Goal: Use online tool/utility: Utilize a website feature to perform a specific function

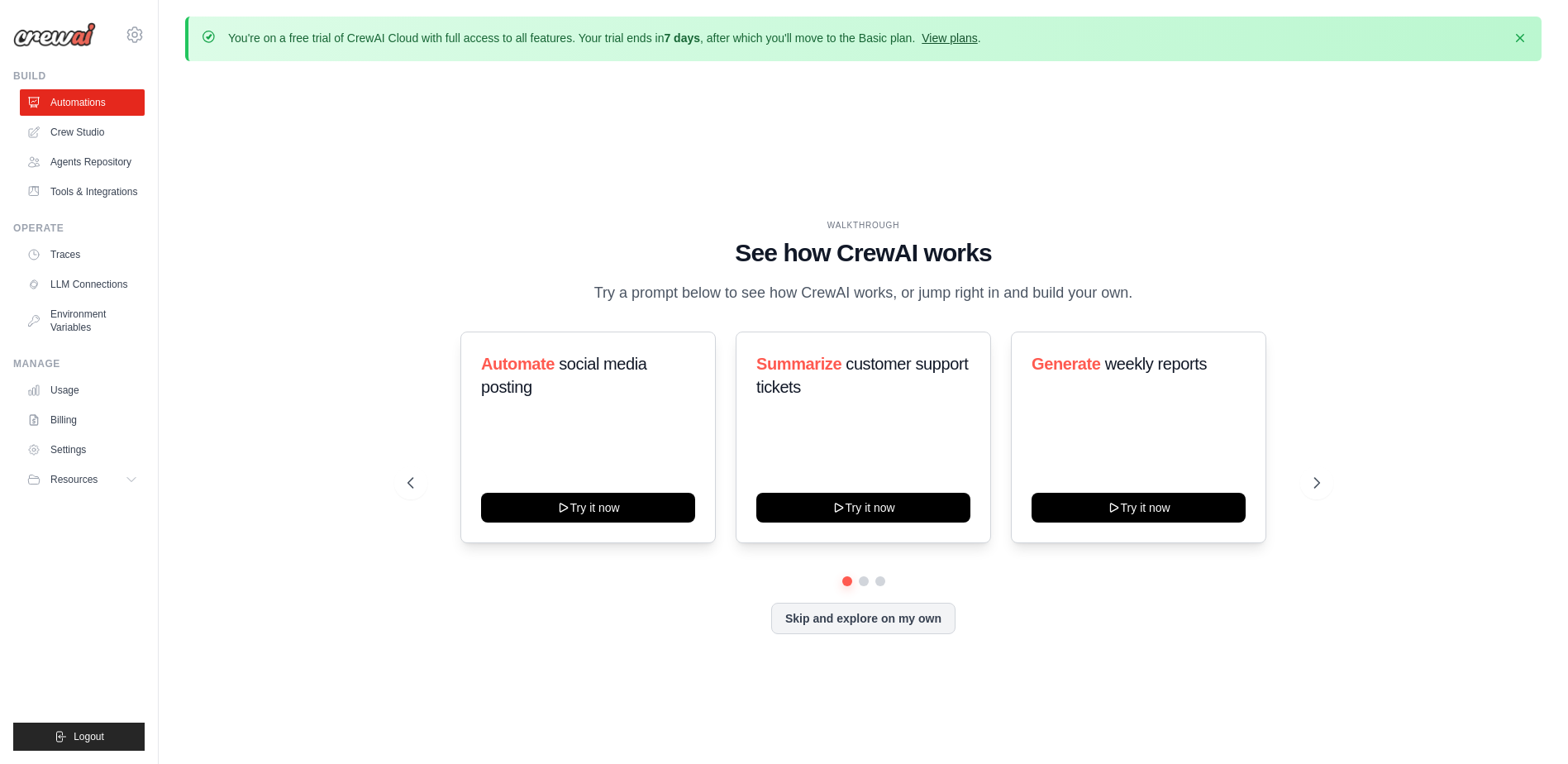
click at [977, 35] on link "View plans" at bounding box center [948, 37] width 56 height 13
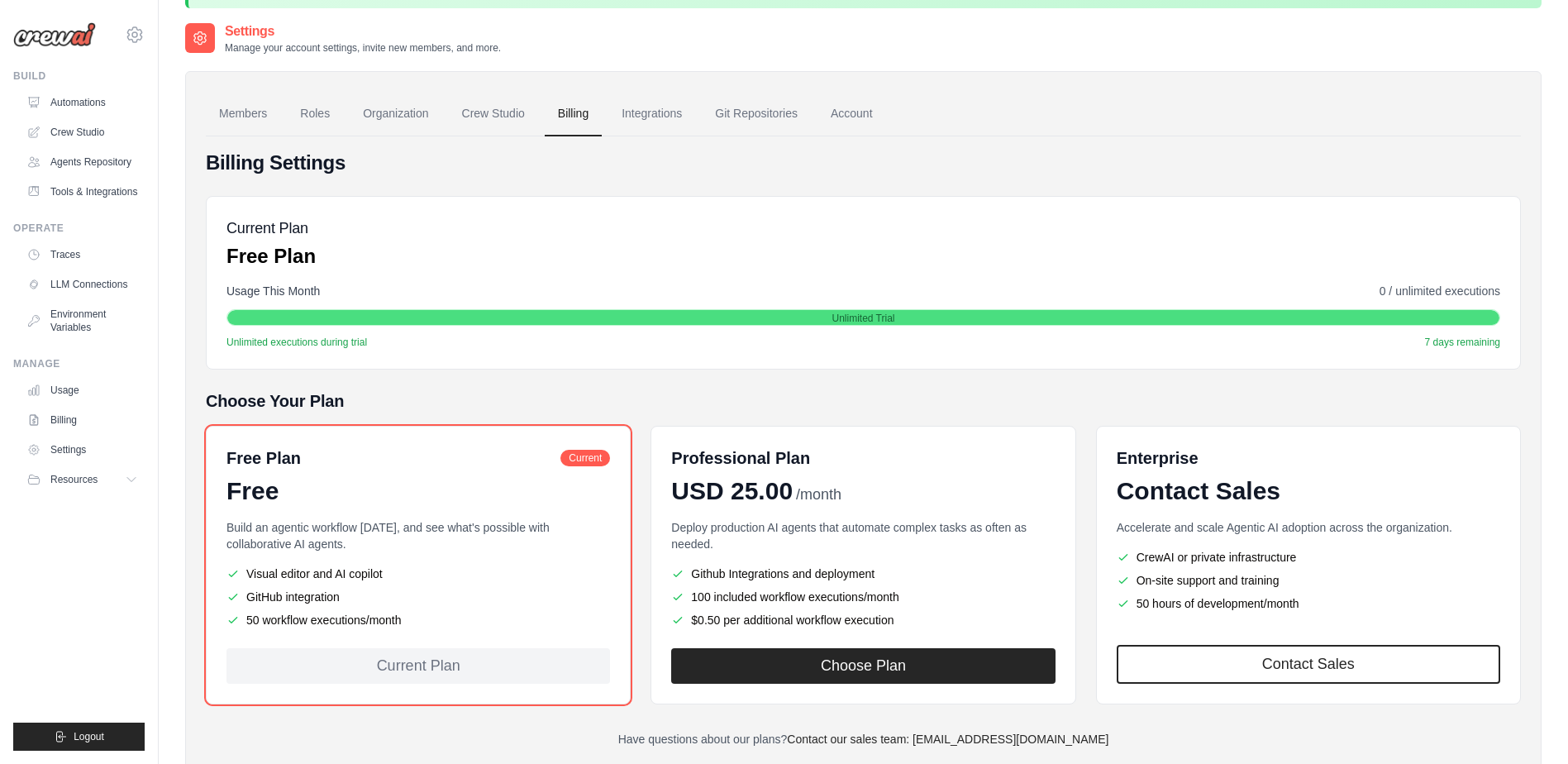
scroll to position [100, 0]
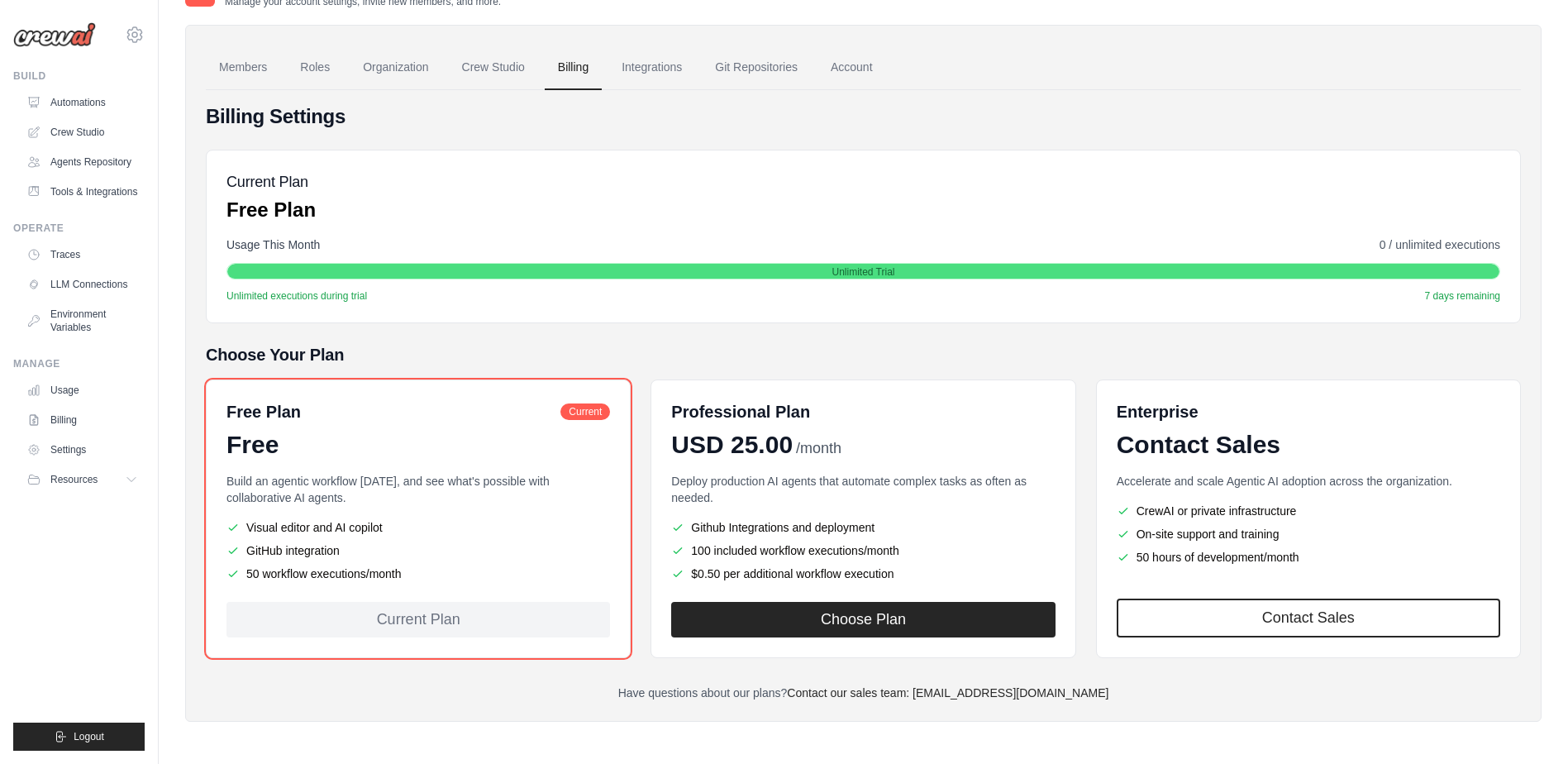
drag, startPoint x: 242, startPoint y: 574, endPoint x: 402, endPoint y: 578, distance: 160.0
click at [402, 578] on li "50 workflow executions/month" at bounding box center [418, 574] width 384 height 16
drag, startPoint x: 402, startPoint y: 578, endPoint x: 421, endPoint y: 581, distance: 19.2
click at [421, 581] on div "Free Plan Current Free Build an agentic workflow [DATE], and see what's possibl…" at bounding box center [418, 518] width 425 height 279
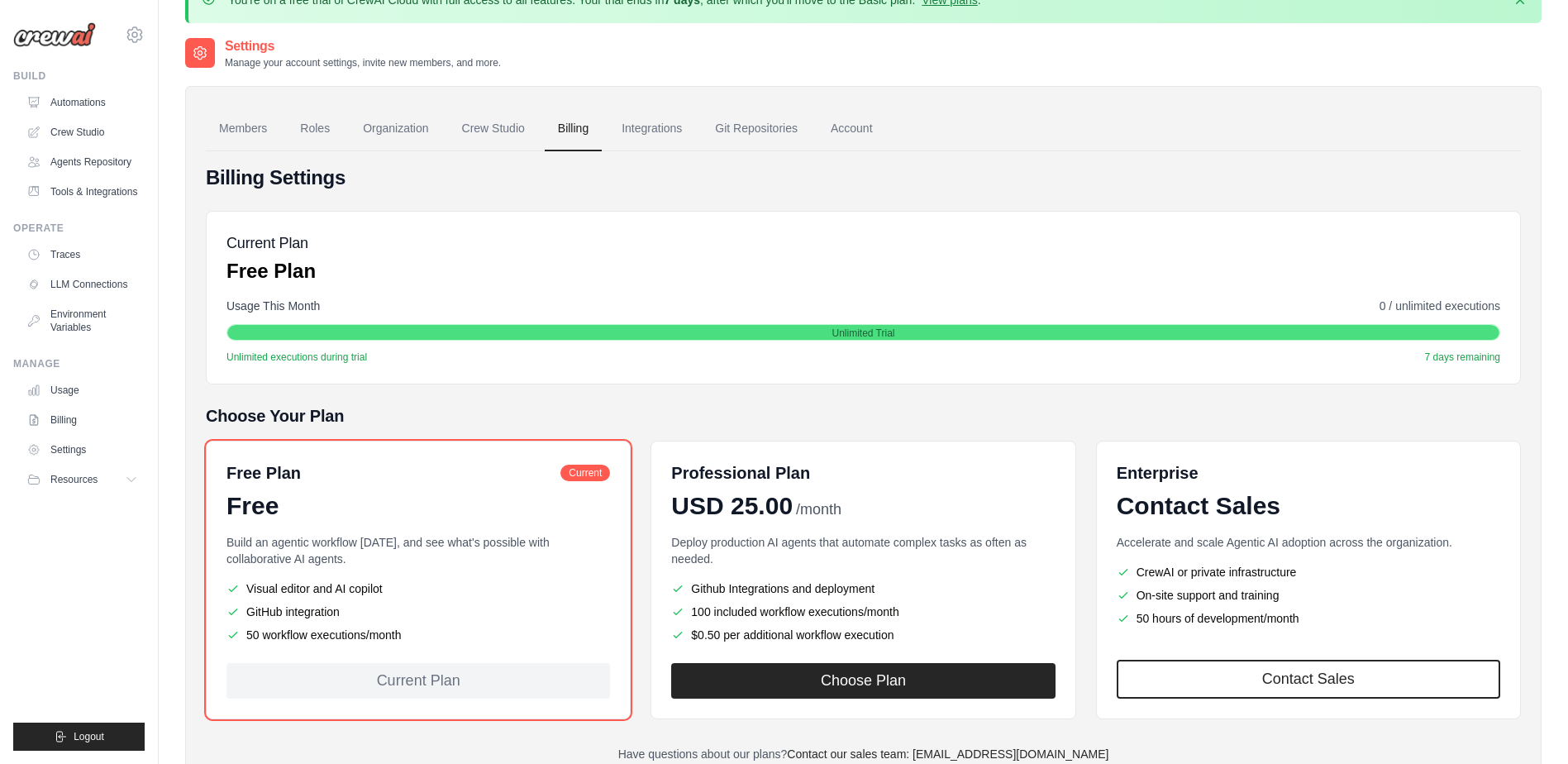
scroll to position [0, 0]
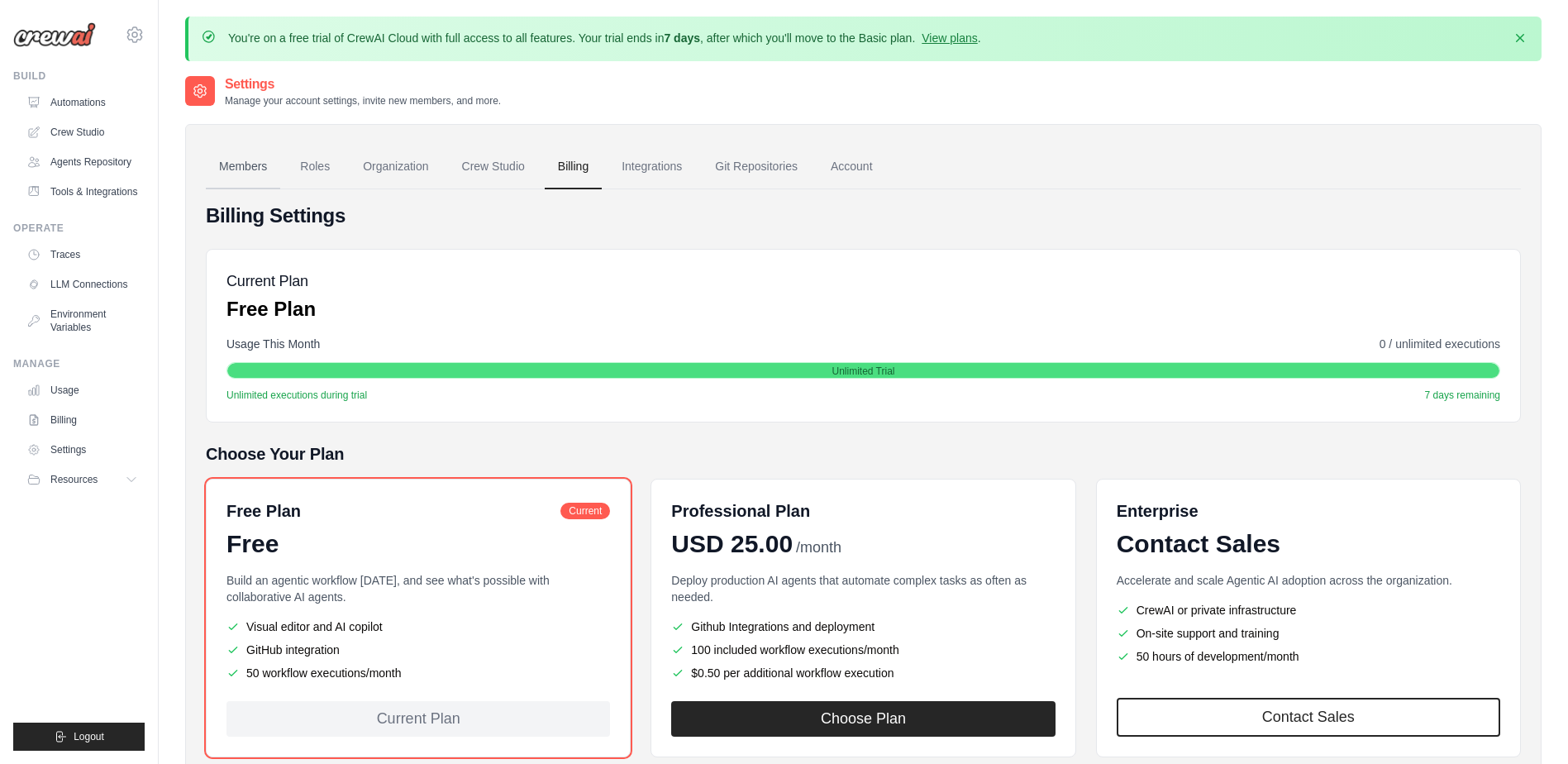
click at [253, 170] on link "Members" at bounding box center [242, 166] width 74 height 45
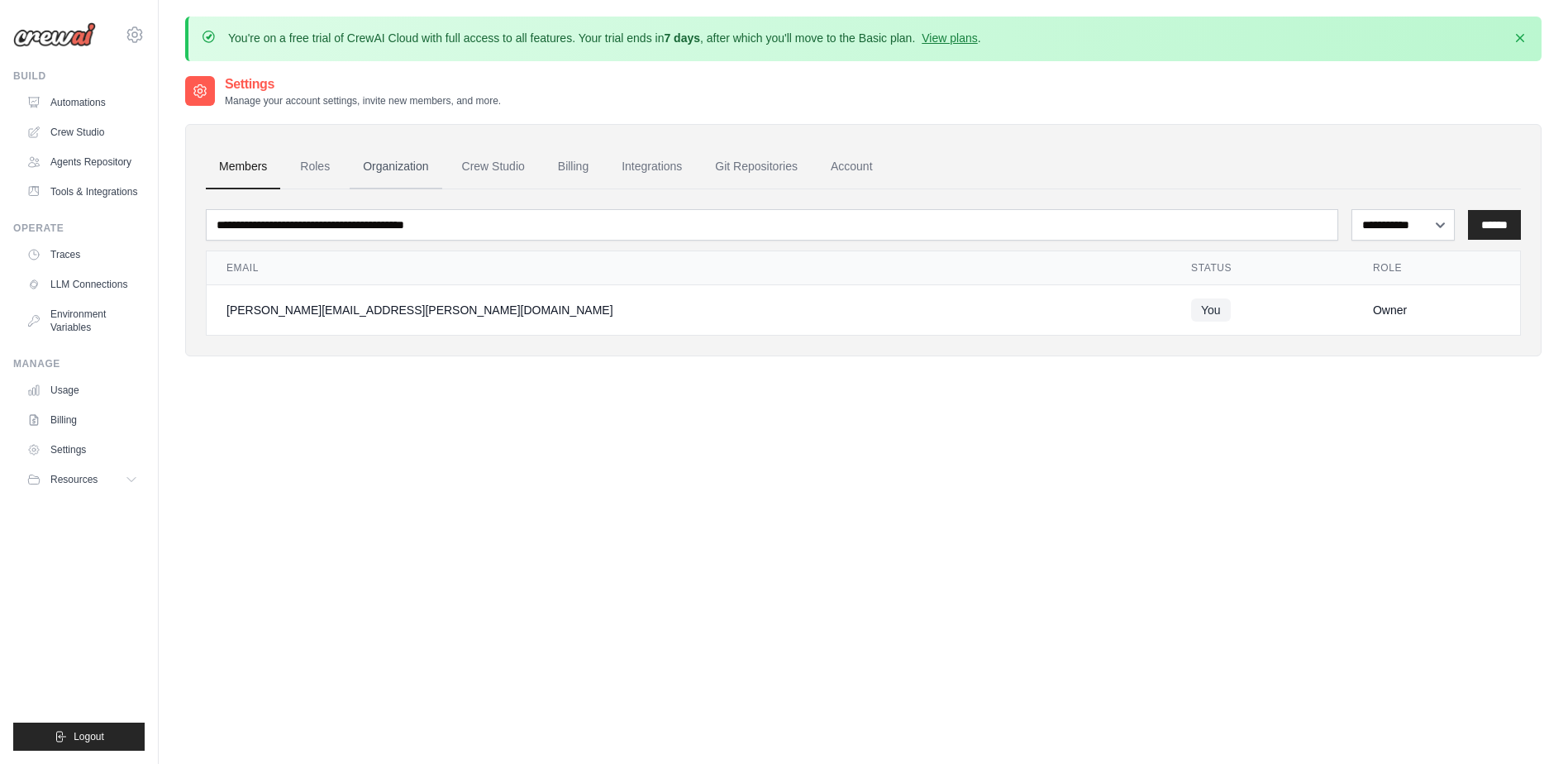
click at [420, 160] on link "Organization" at bounding box center [396, 166] width 91 height 45
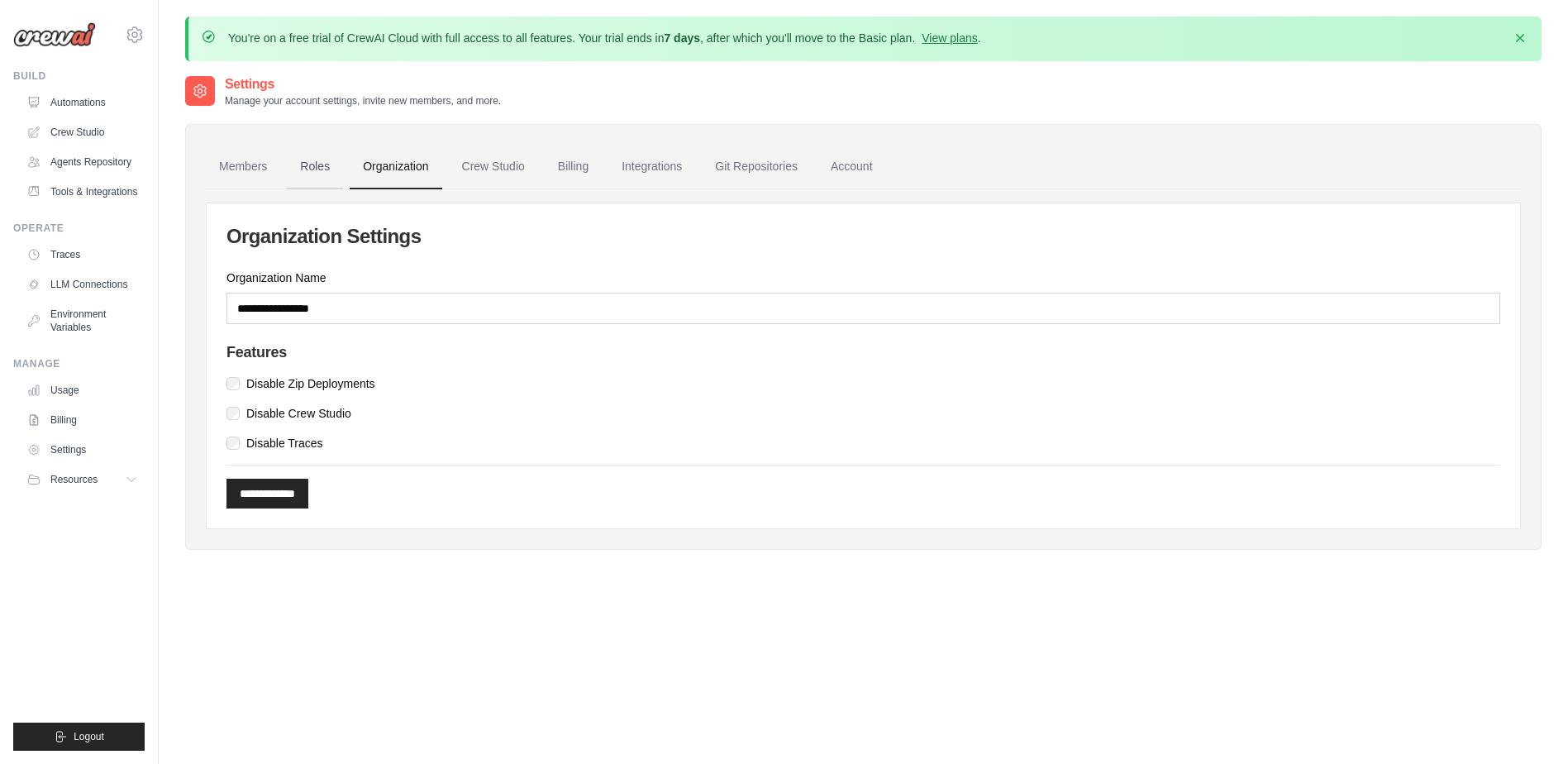
click at [328, 154] on link "Roles" at bounding box center [314, 166] width 56 height 45
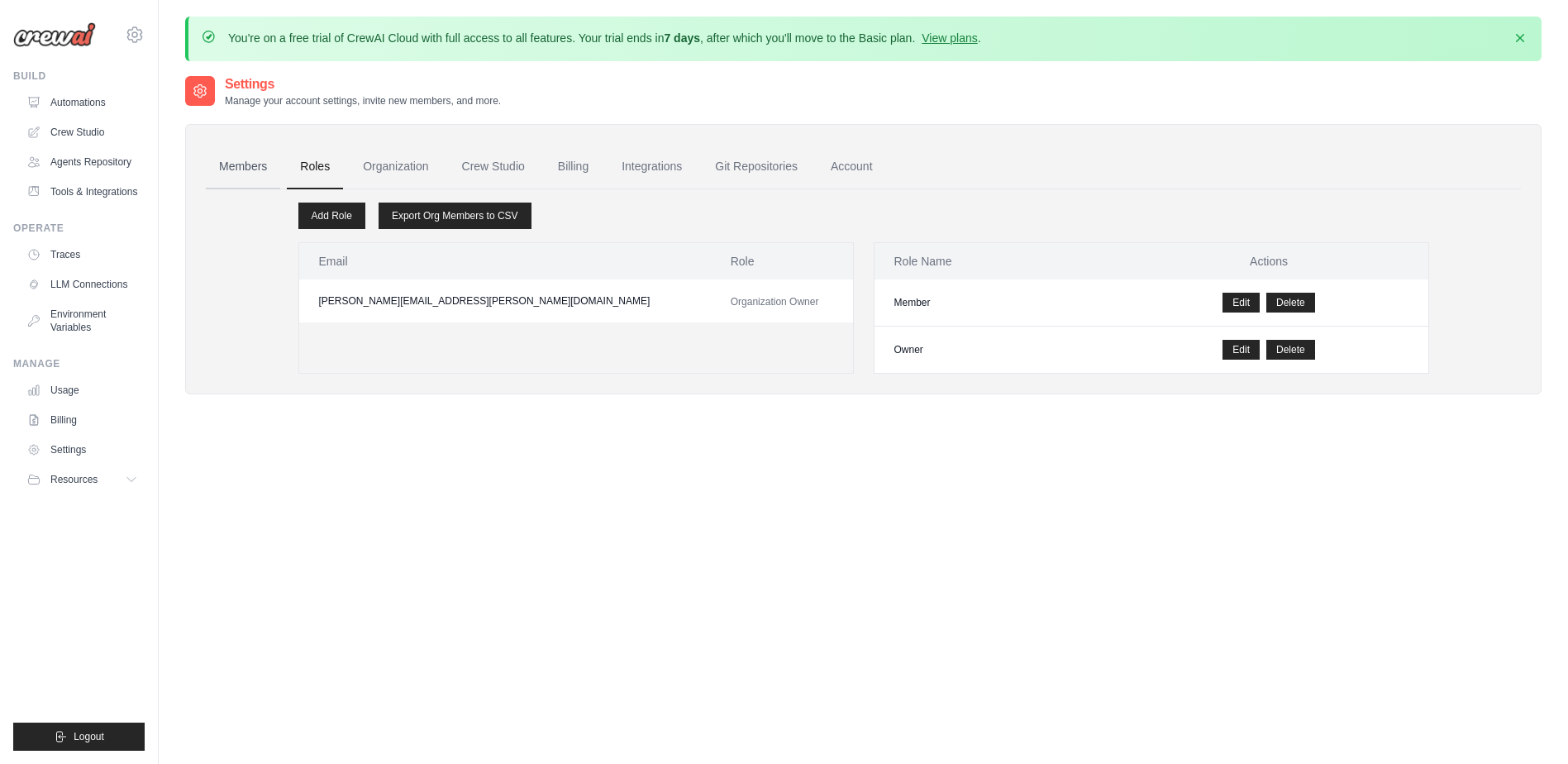
click at [243, 156] on link "Members" at bounding box center [242, 166] width 74 height 45
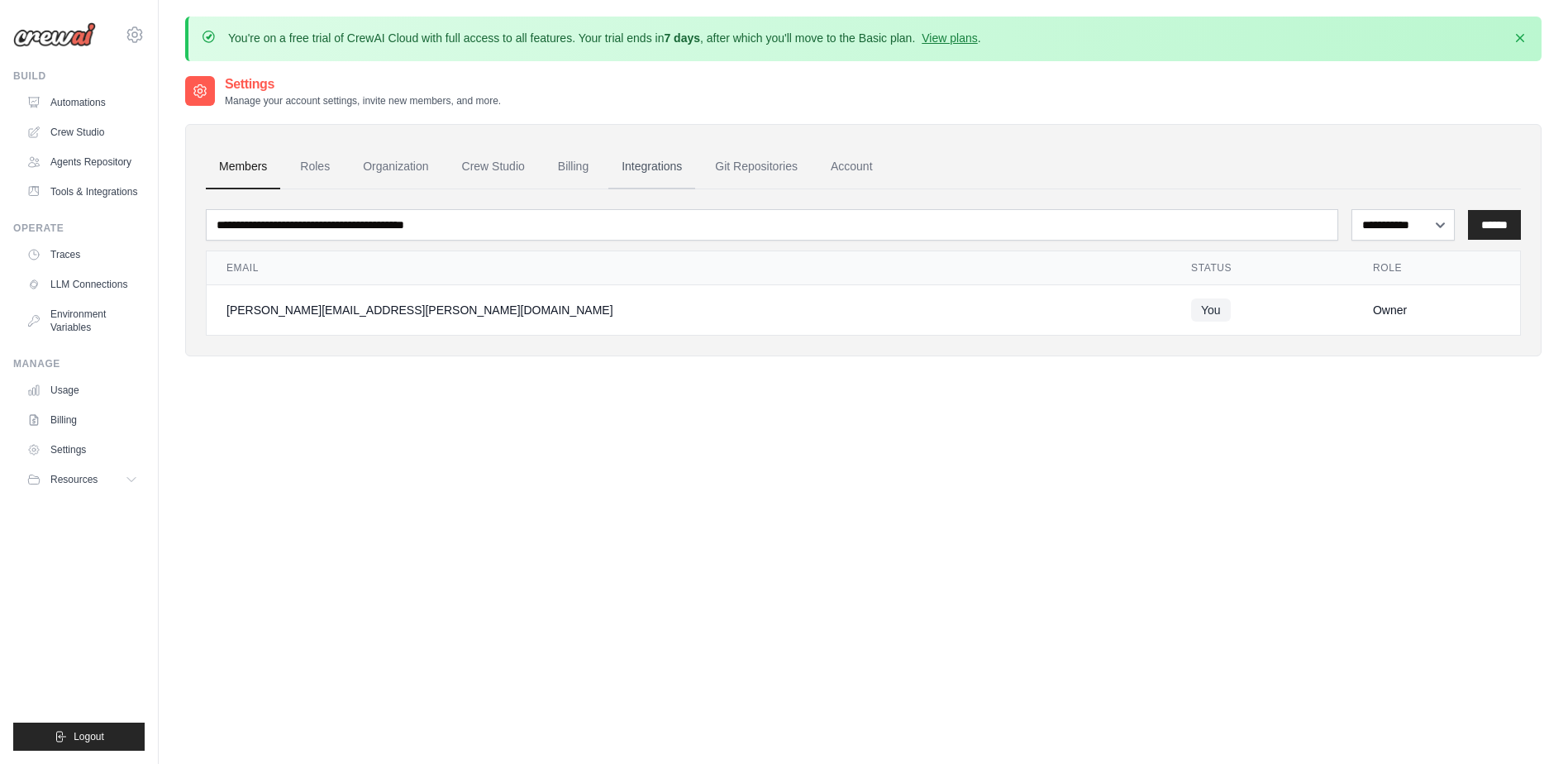
click at [661, 167] on link "Integrations" at bounding box center [652, 166] width 87 height 45
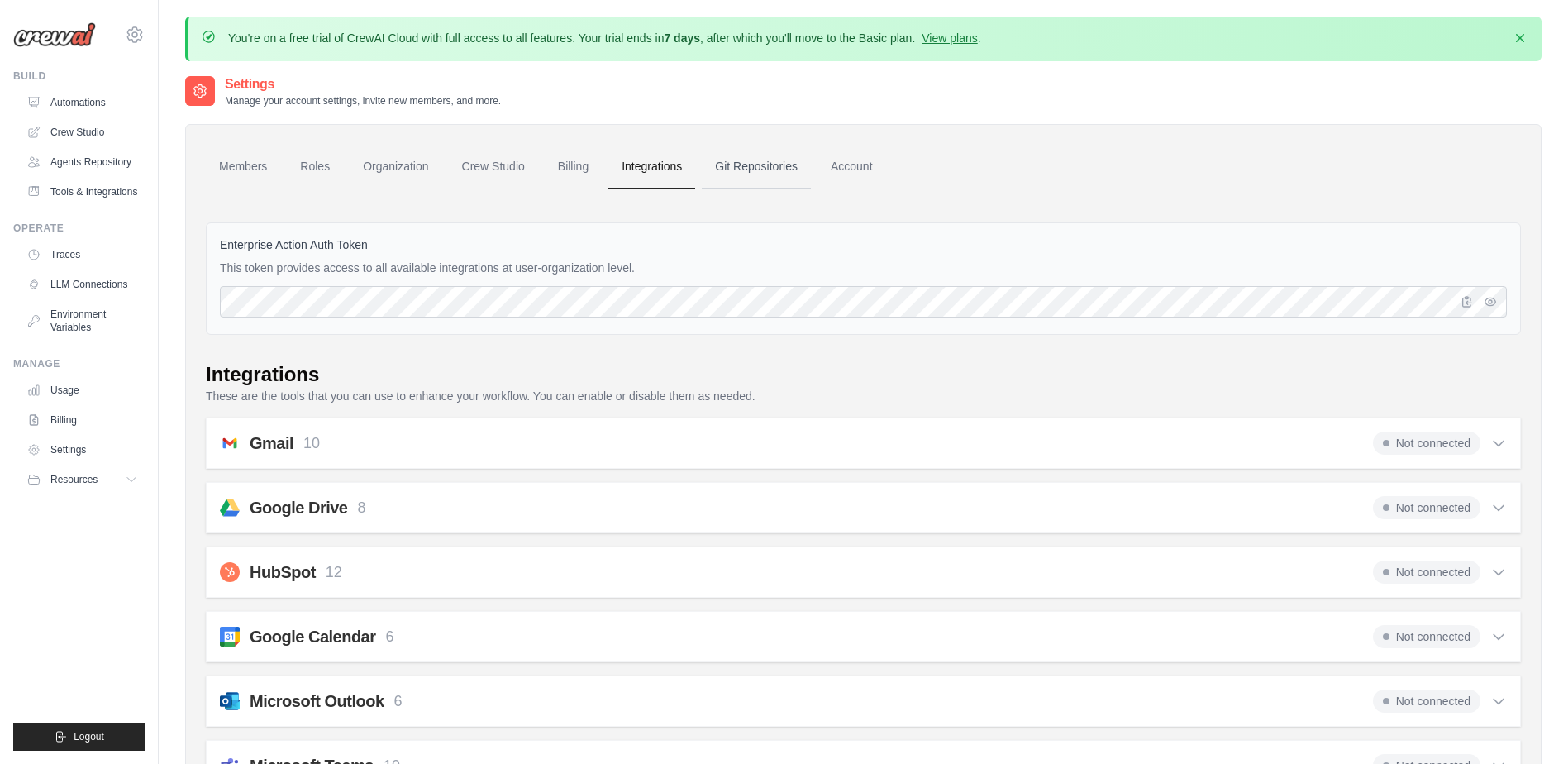
click at [775, 168] on link "Git Repositories" at bounding box center [756, 166] width 109 height 45
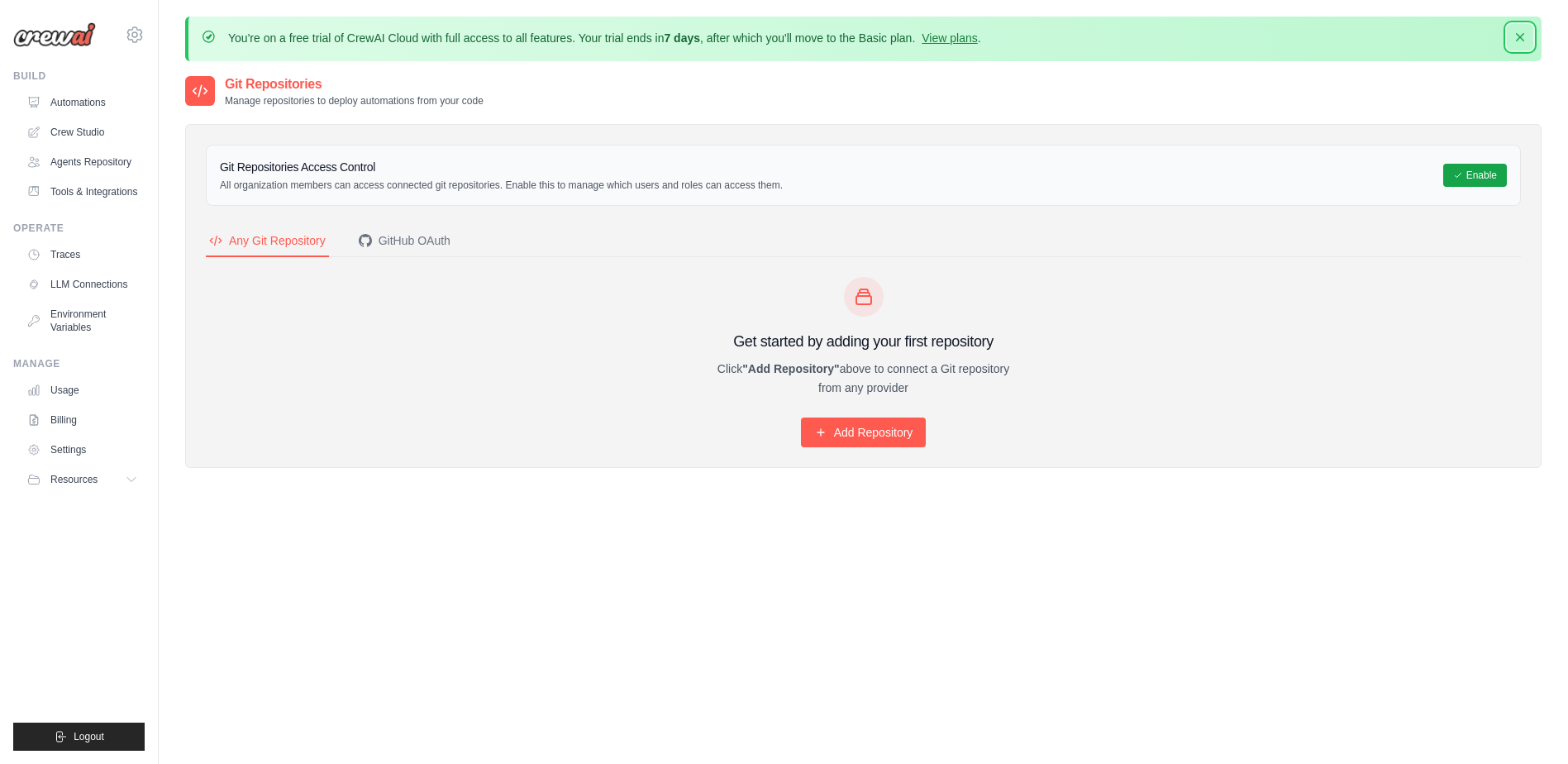
click at [1520, 42] on icon "button" at bounding box center [1520, 37] width 16 height 16
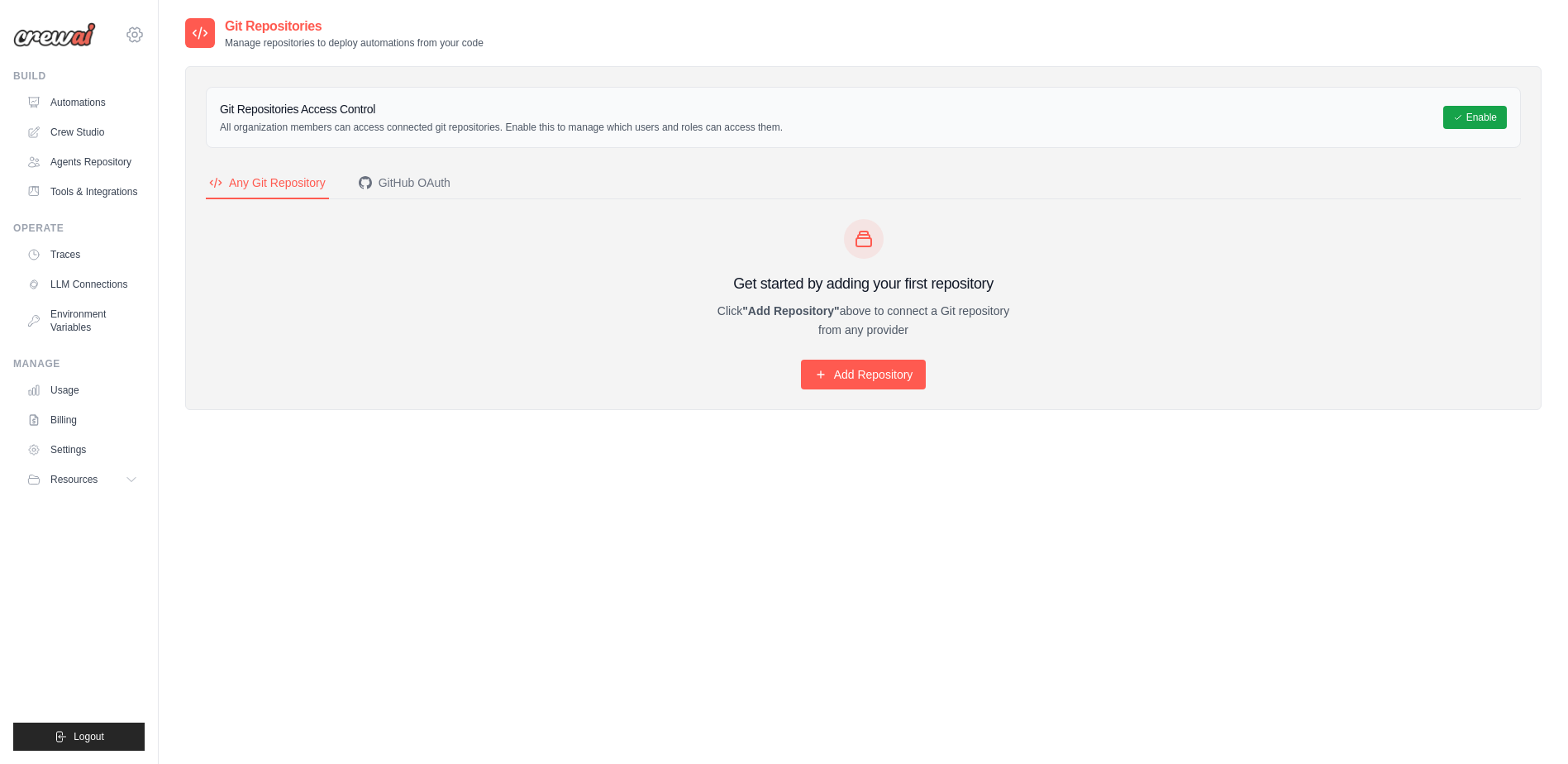
click at [131, 31] on icon at bounding box center [134, 34] width 15 height 14
click at [202, 99] on span "Settings" at bounding box center [205, 102] width 131 height 16
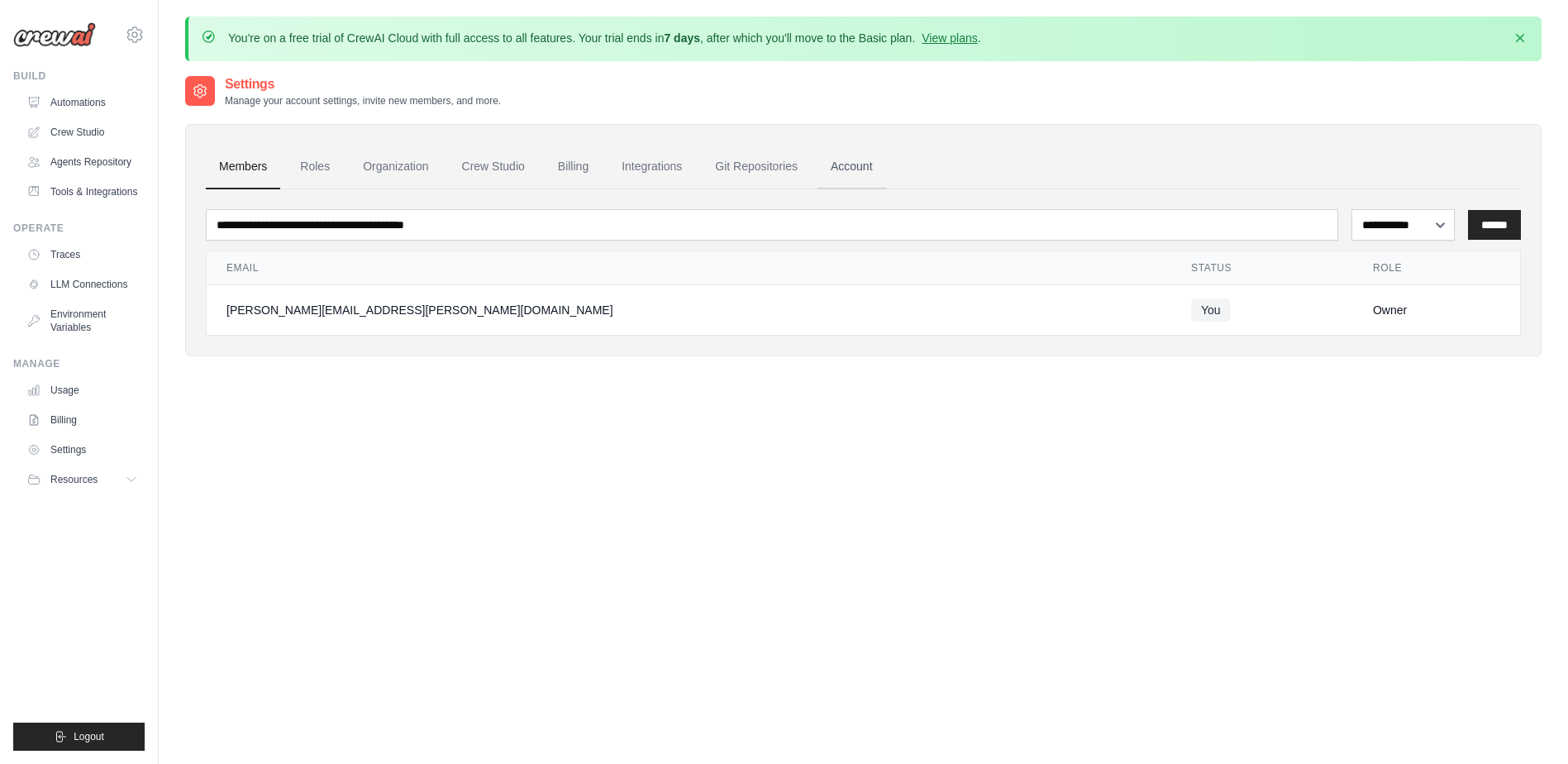
click at [885, 162] on link "Account" at bounding box center [851, 166] width 69 height 45
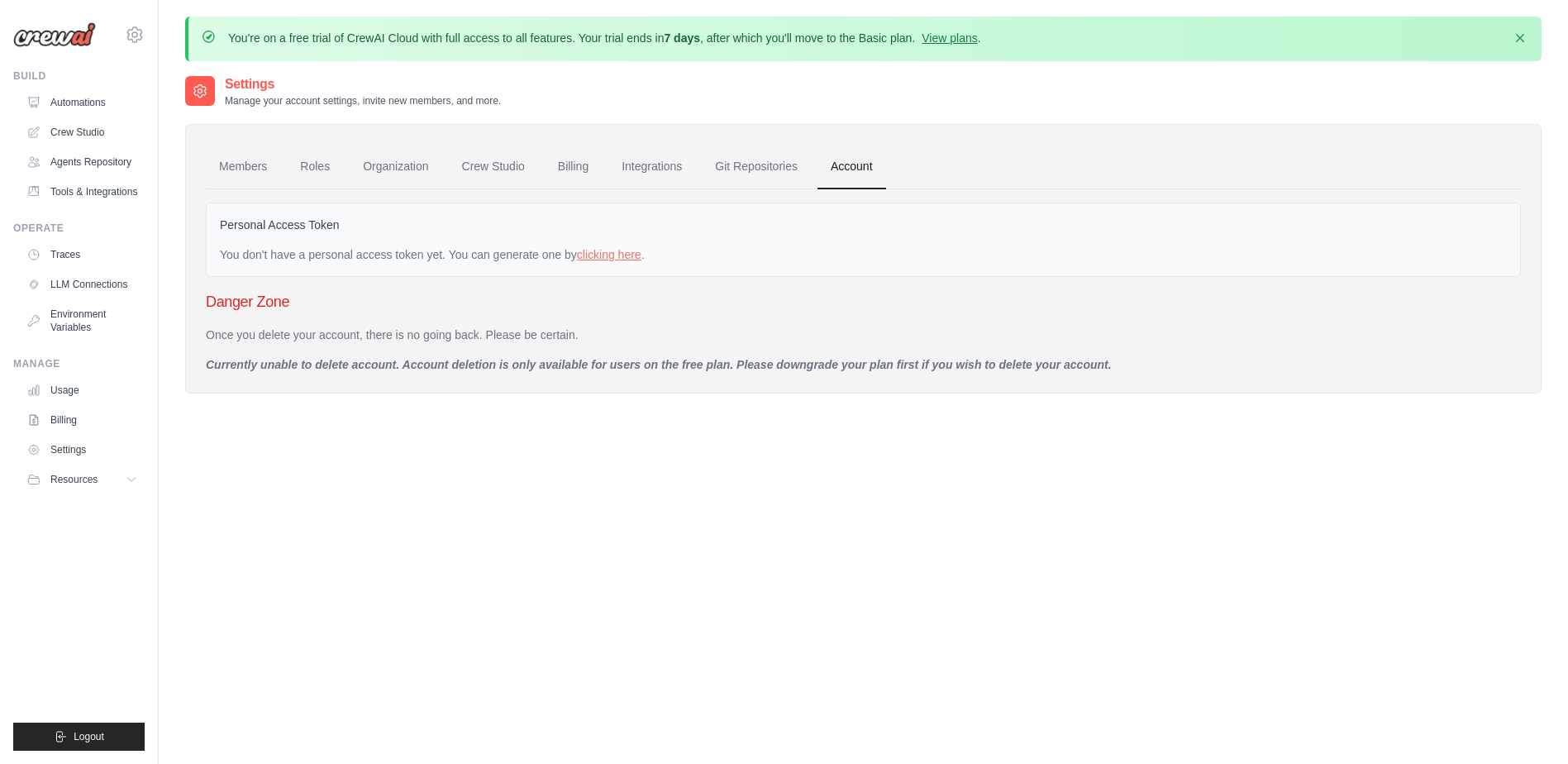
drag, startPoint x: 748, startPoint y: 365, endPoint x: 1141, endPoint y: 377, distance: 393.2
click at [1141, 377] on div "Members Roles Organization Crew Studio Billing Integrations Git Repositories Ac…" at bounding box center [863, 259] width 1356 height 270
drag, startPoint x: 1141, startPoint y: 377, endPoint x: 1086, endPoint y: 398, distance: 58.9
click at [1086, 398] on div "Settings Manage your account settings, invite new members, and more. Members Ro…" at bounding box center [863, 247] width 1356 height 345
click at [63, 105] on link "Automations" at bounding box center [84, 102] width 125 height 27
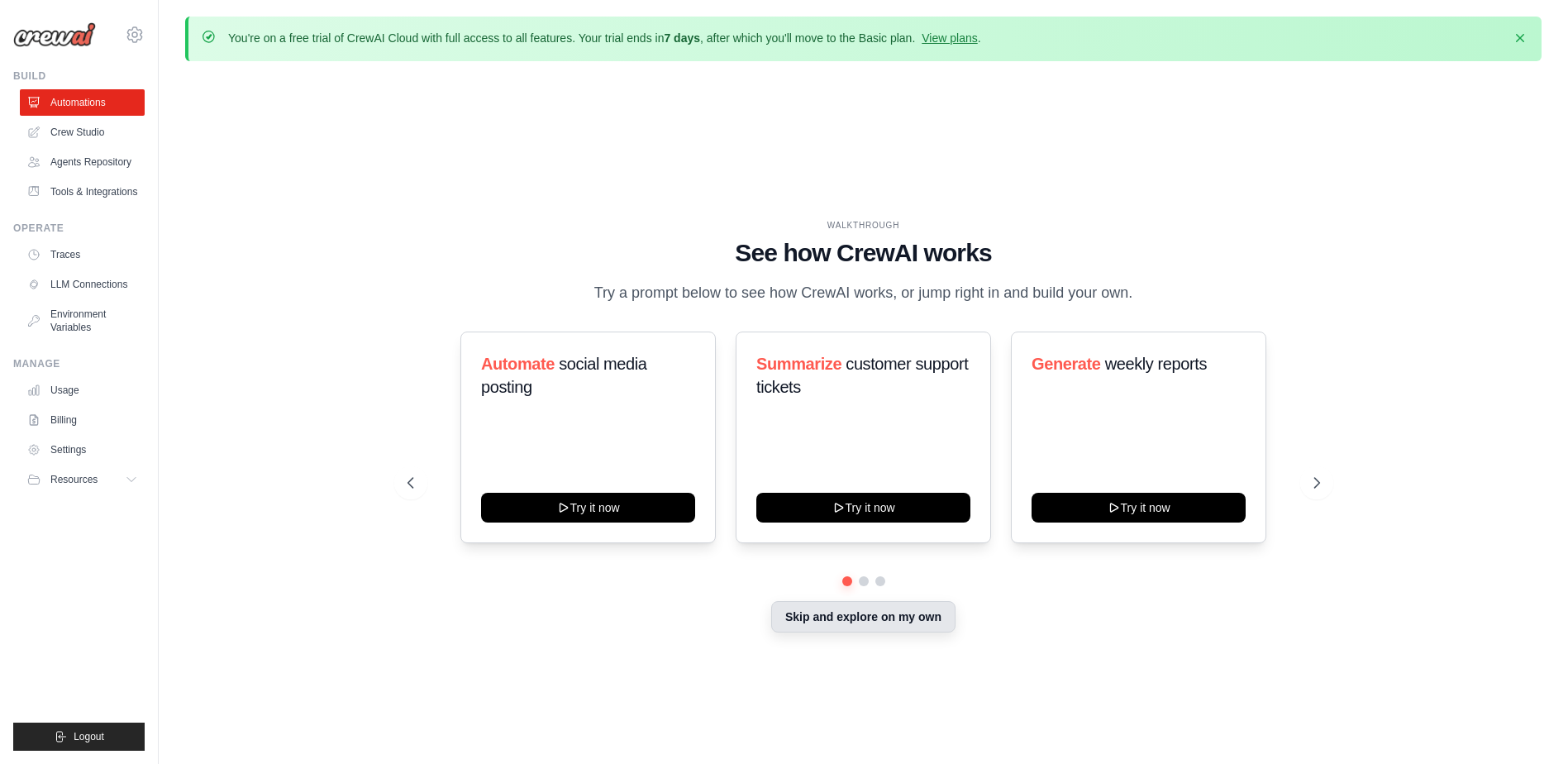
click at [826, 632] on button "Skip and explore on my own" at bounding box center [863, 616] width 185 height 31
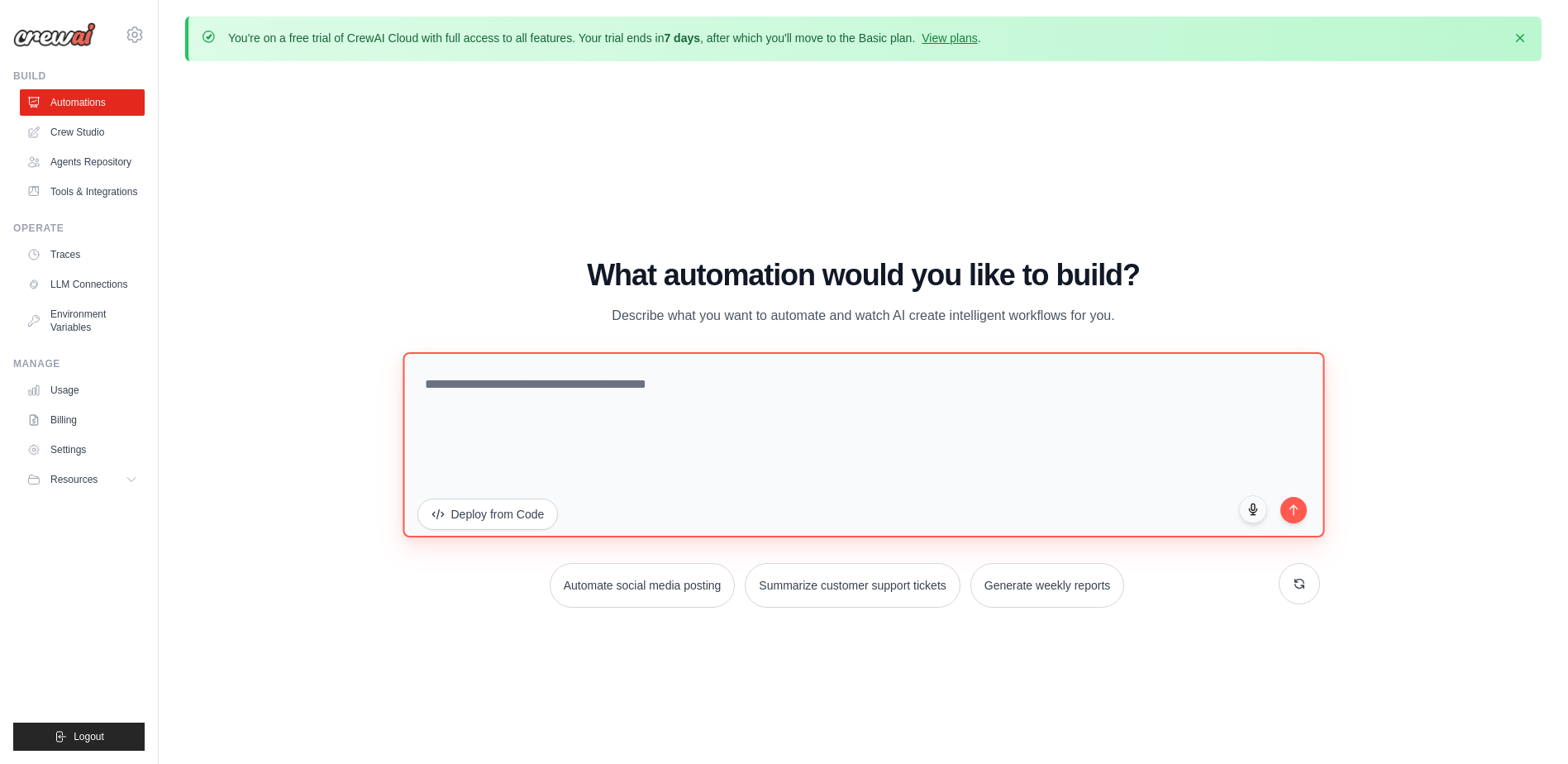
click at [622, 399] on textarea at bounding box center [863, 444] width 921 height 186
type textarea "**********"
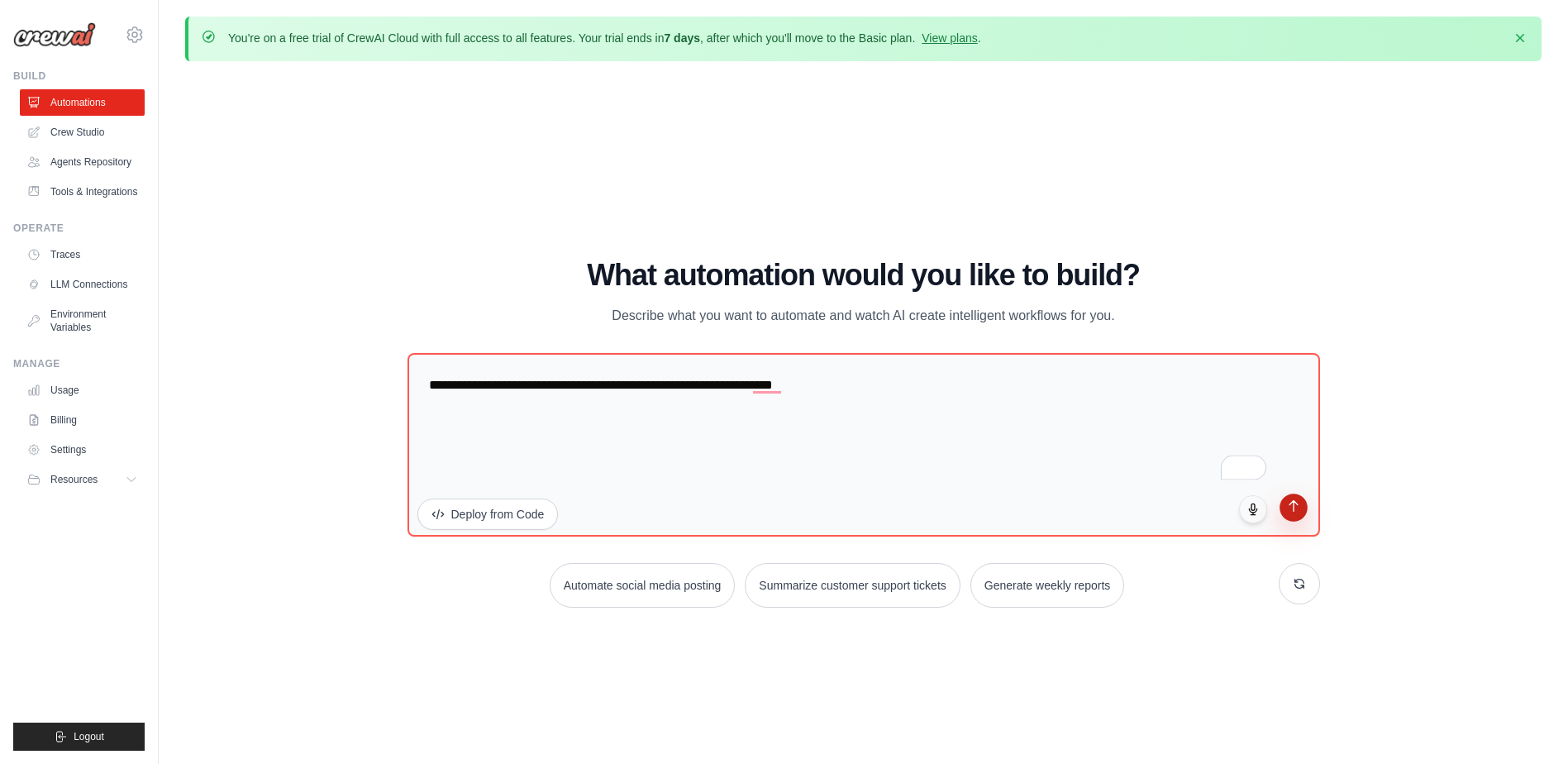
click at [1296, 510] on icon "submit" at bounding box center [1292, 505] width 14 height 14
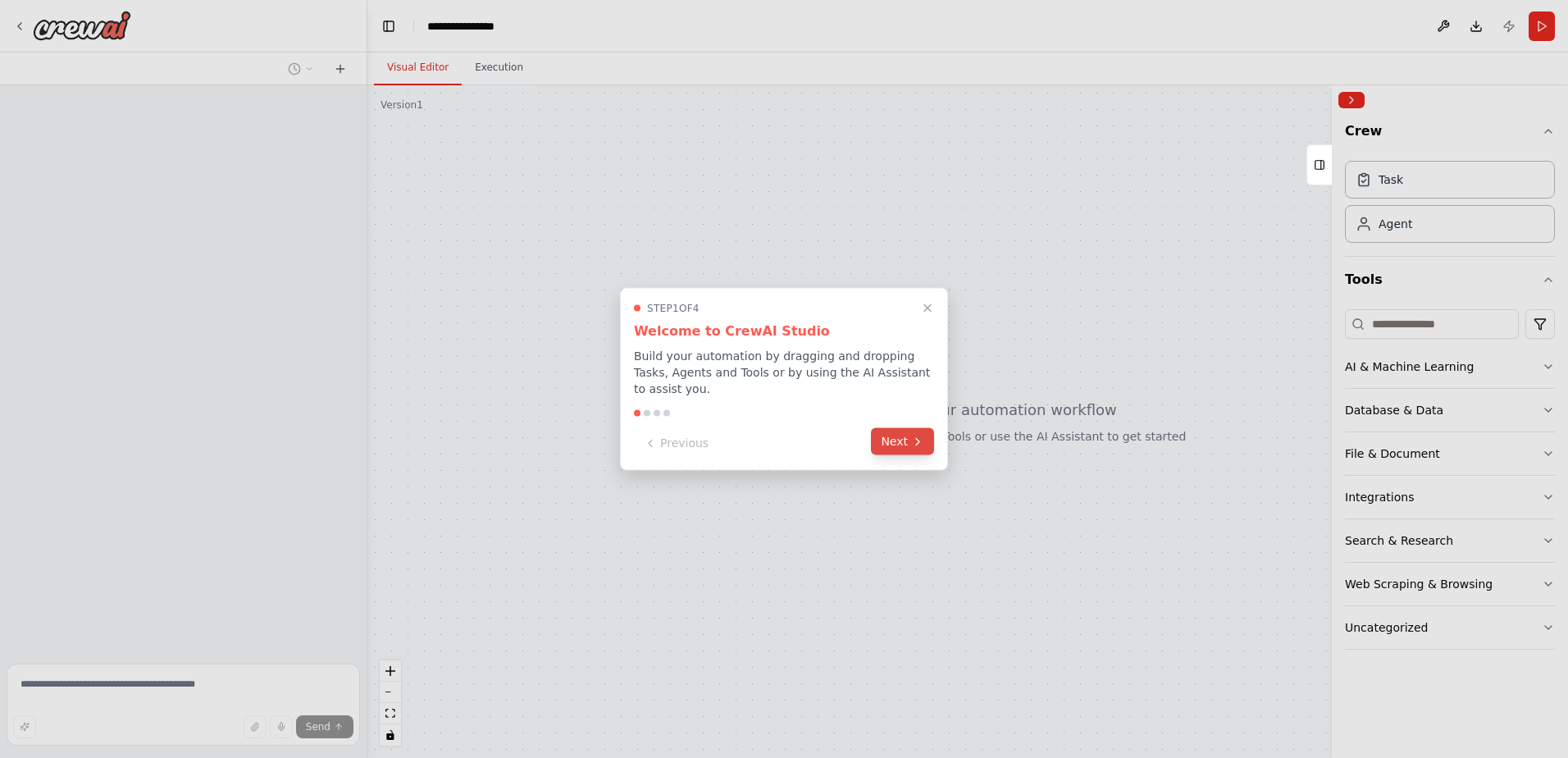
click at [898, 439] on button "Next" at bounding box center [902, 442] width 63 height 27
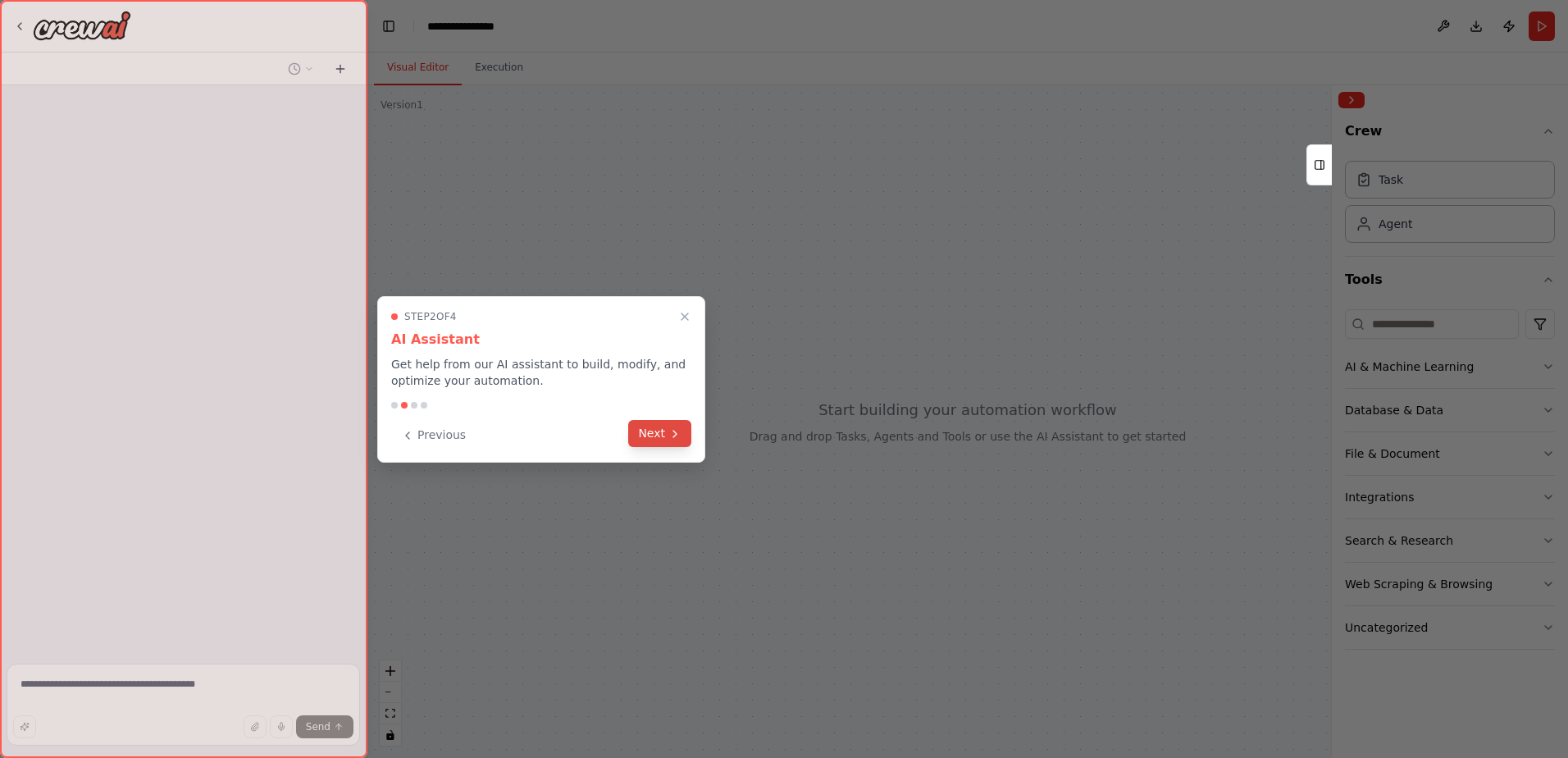
click at [656, 431] on button "Next" at bounding box center [660, 433] width 63 height 27
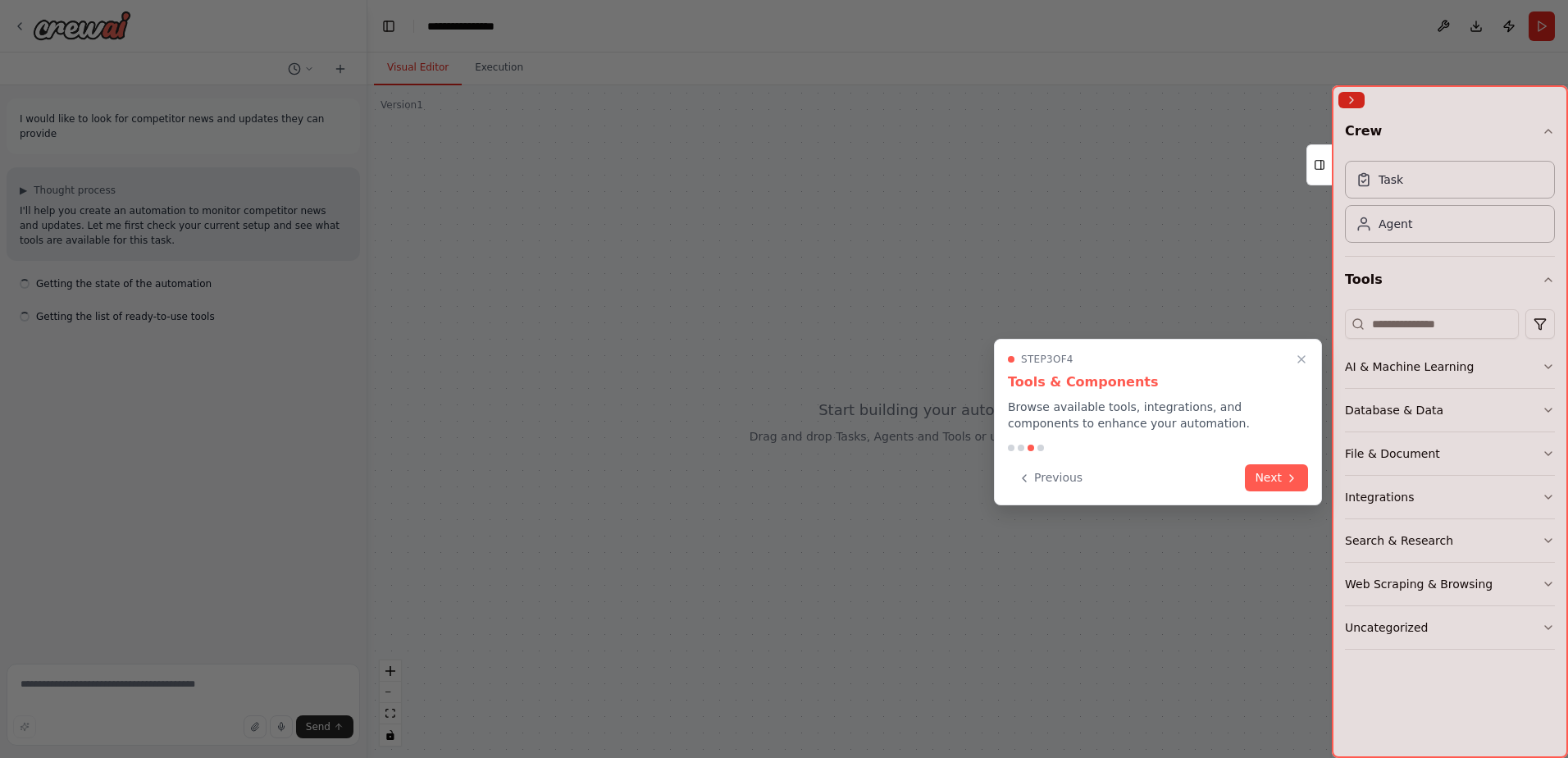
click at [1267, 476] on button "Next" at bounding box center [1277, 478] width 63 height 27
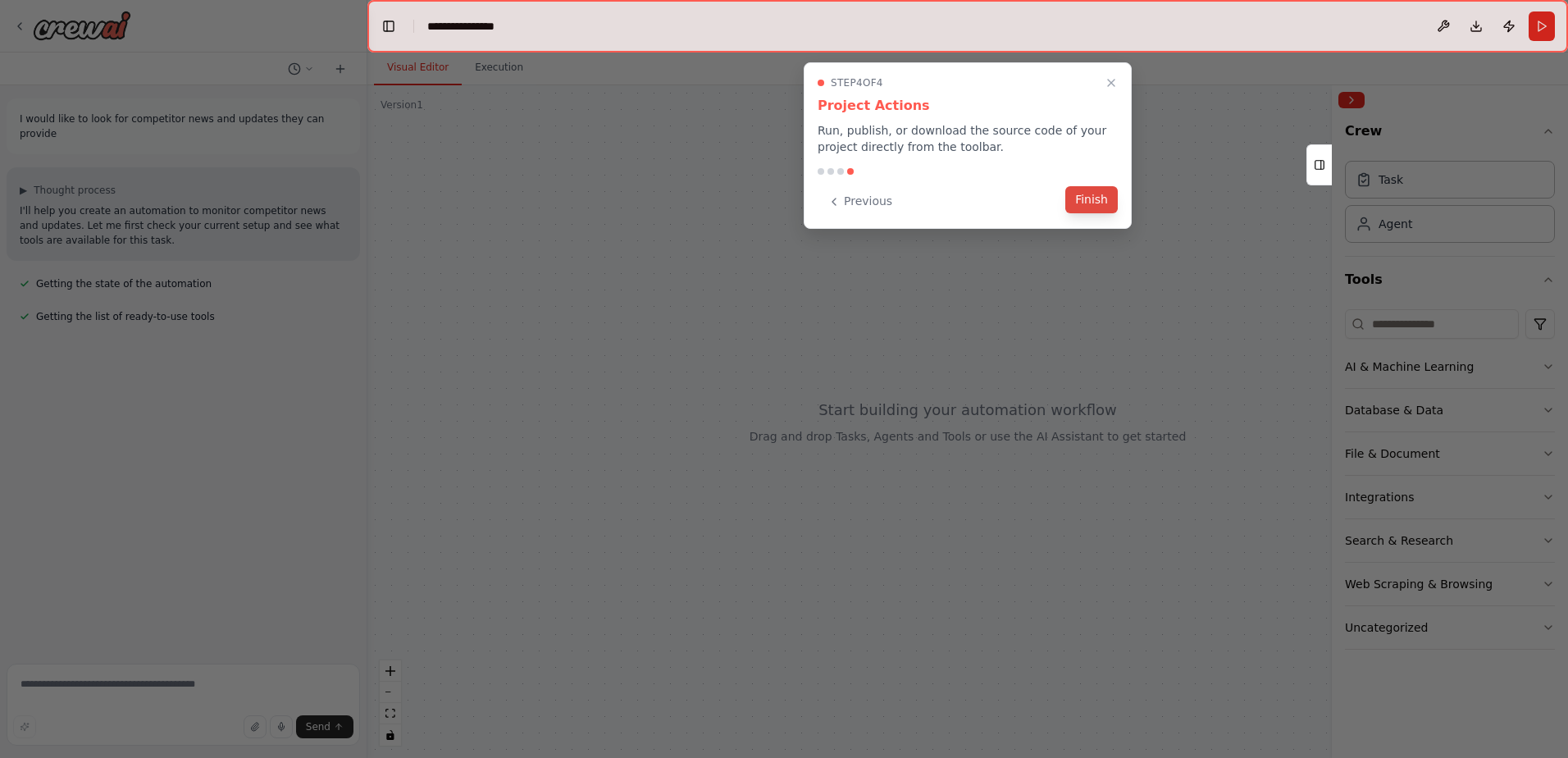
click at [1086, 198] on button "Finish" at bounding box center [1092, 199] width 53 height 27
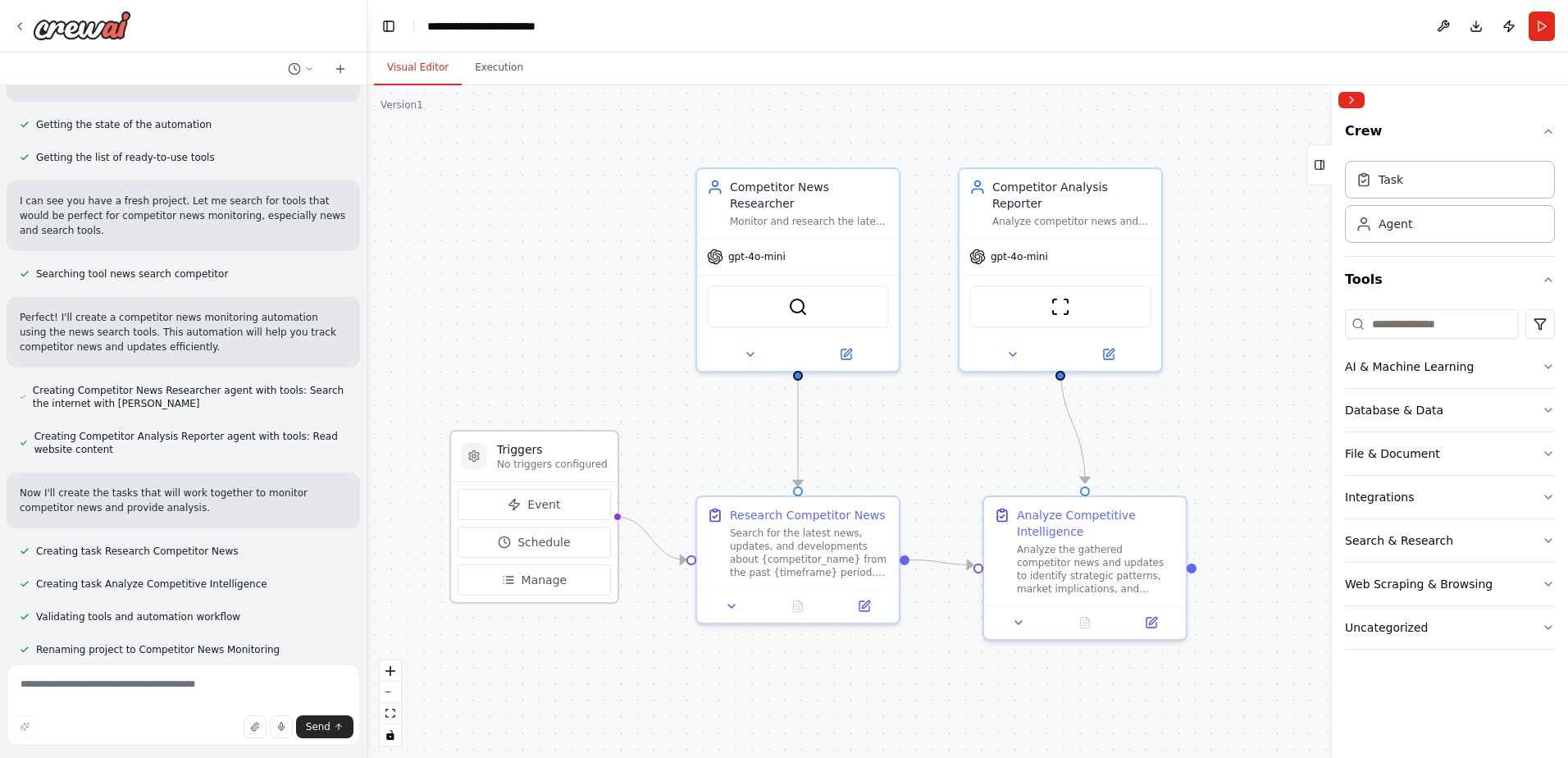
scroll to position [199, 0]
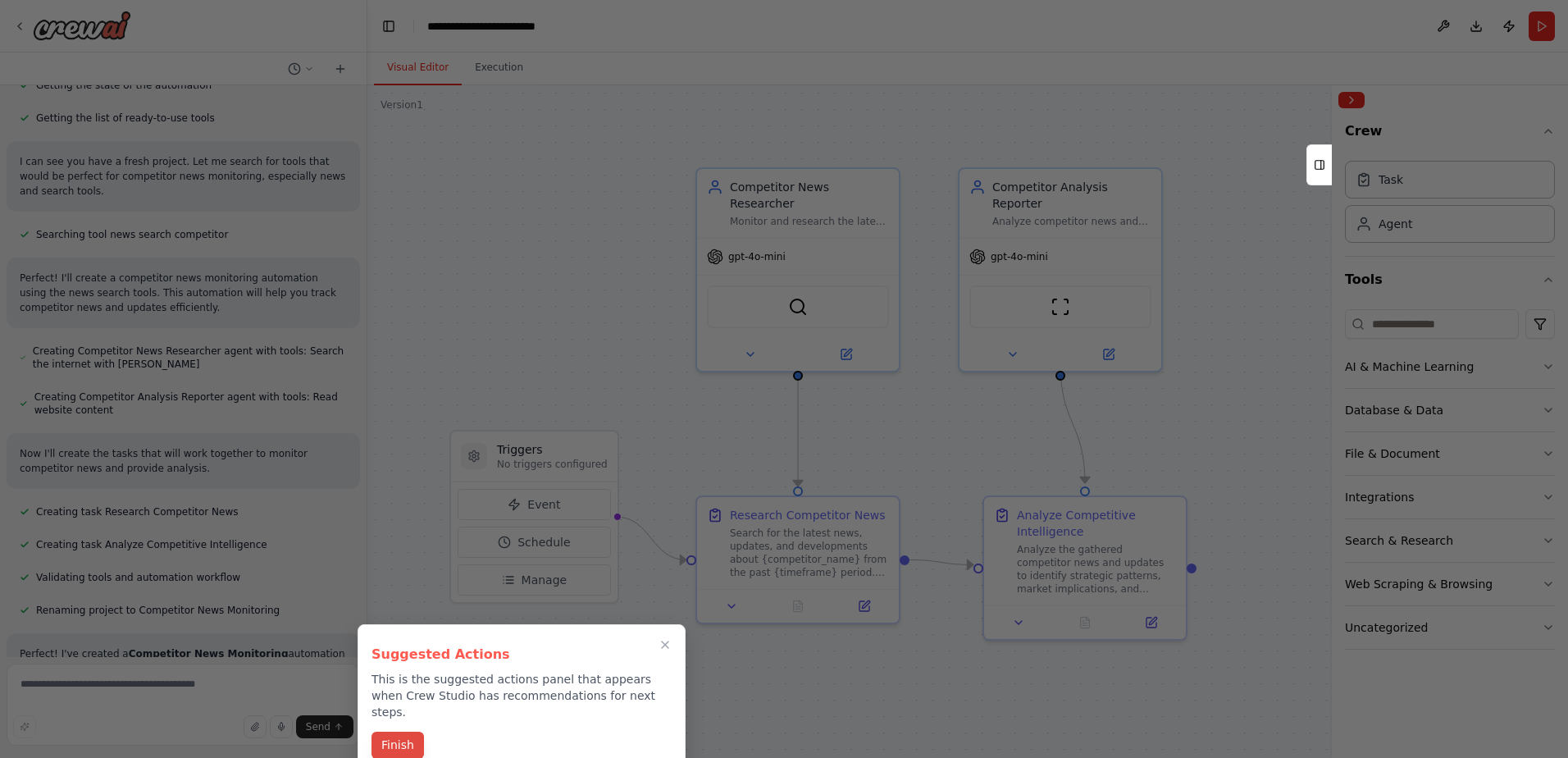
click at [396, 732] on button "Finish" at bounding box center [398, 745] width 53 height 27
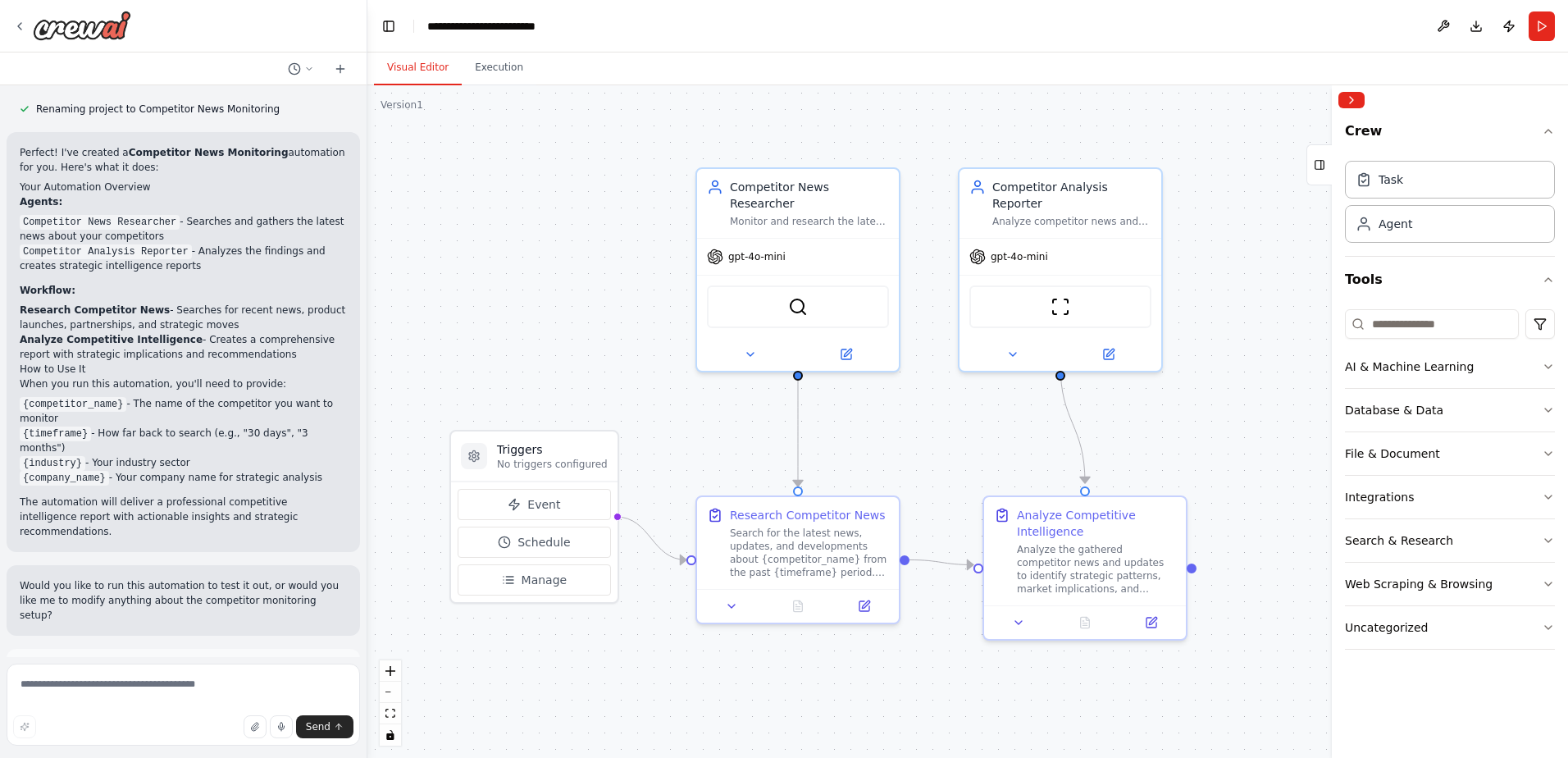
scroll to position [764, 0]
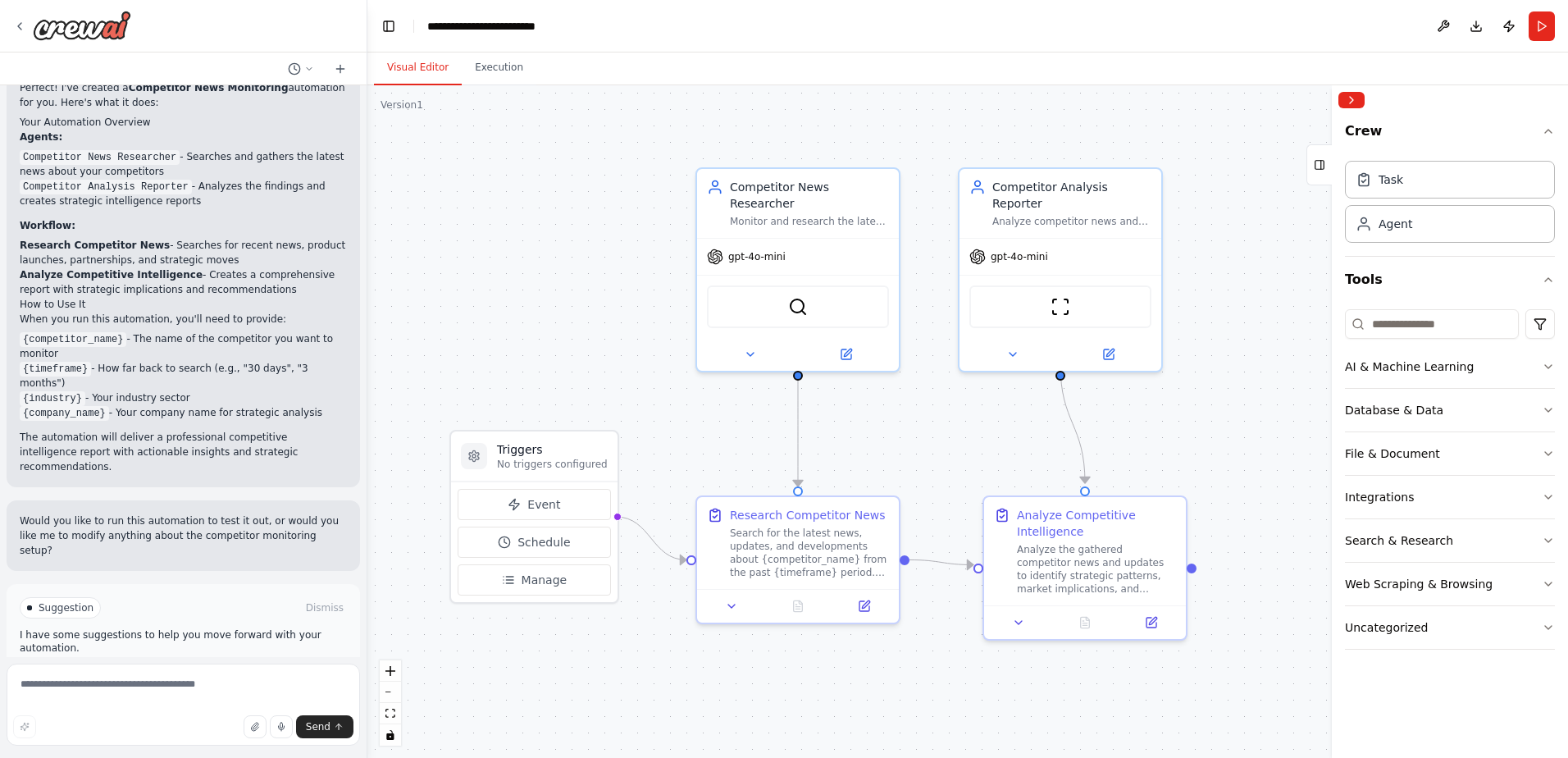
click at [171, 671] on span "Run Automation" at bounding box center [190, 677] width 80 height 13
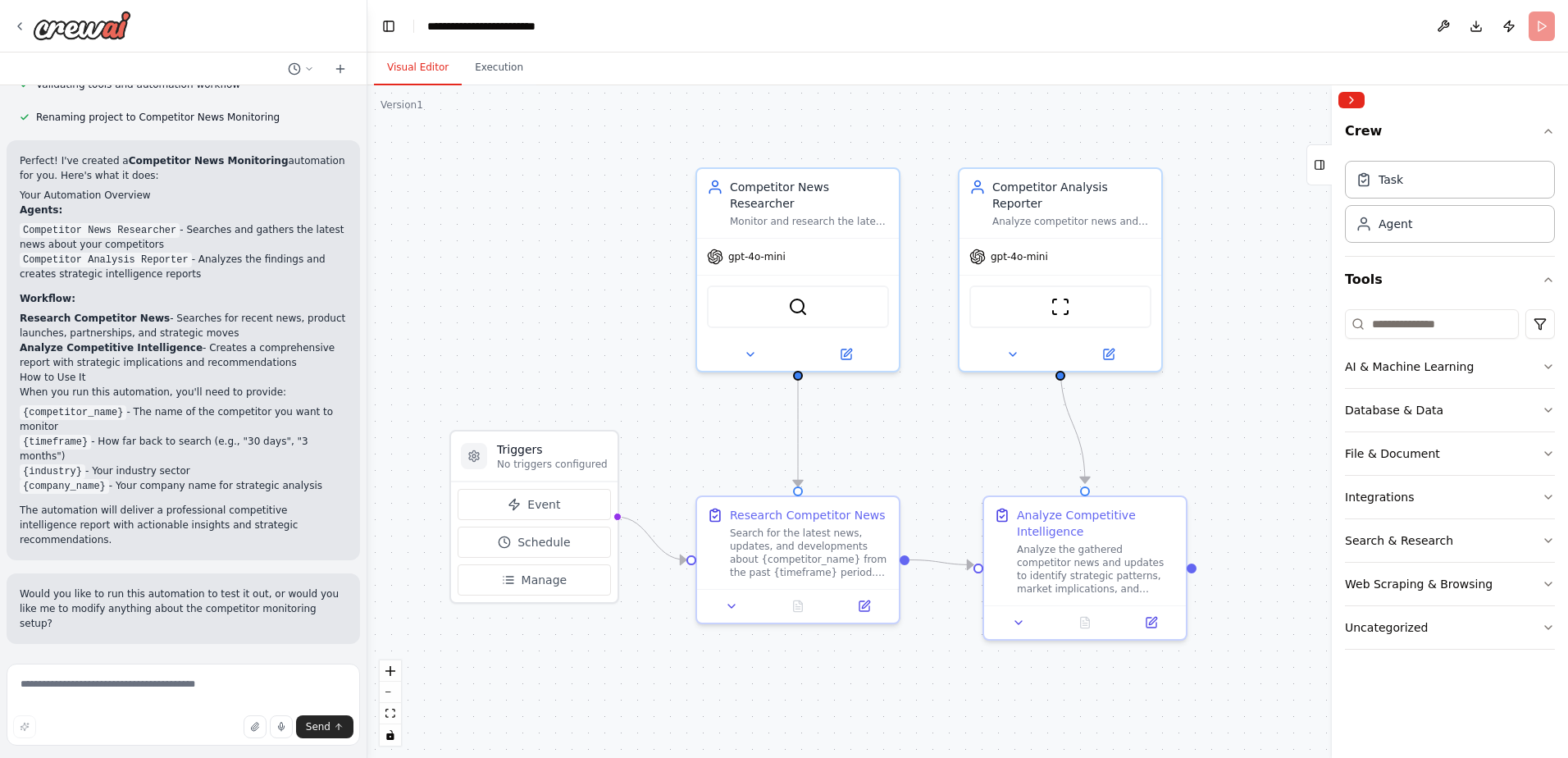
scroll to position [631, 0]
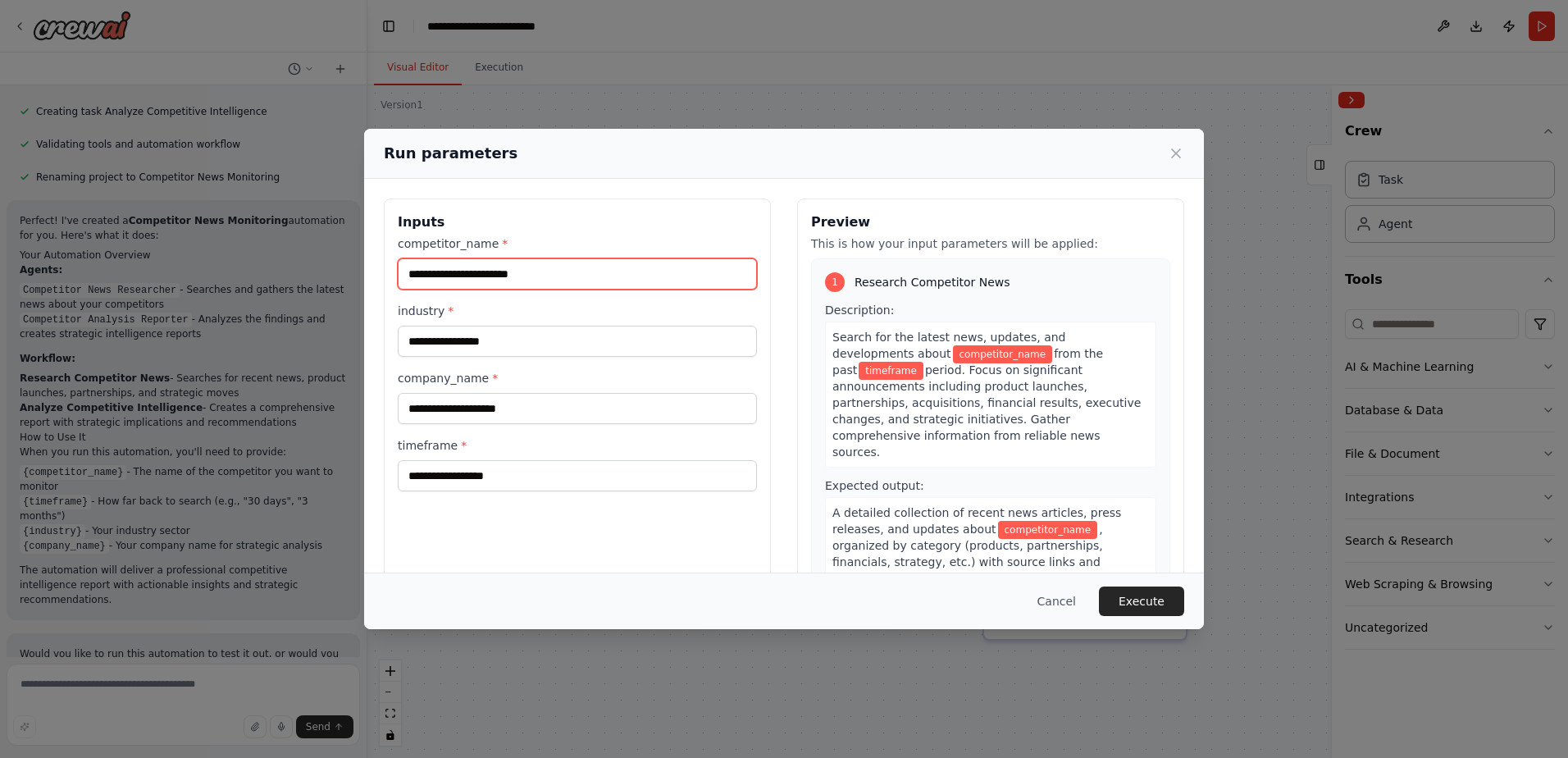
click at [579, 279] on input "competitor_name *" at bounding box center [578, 274] width 359 height 31
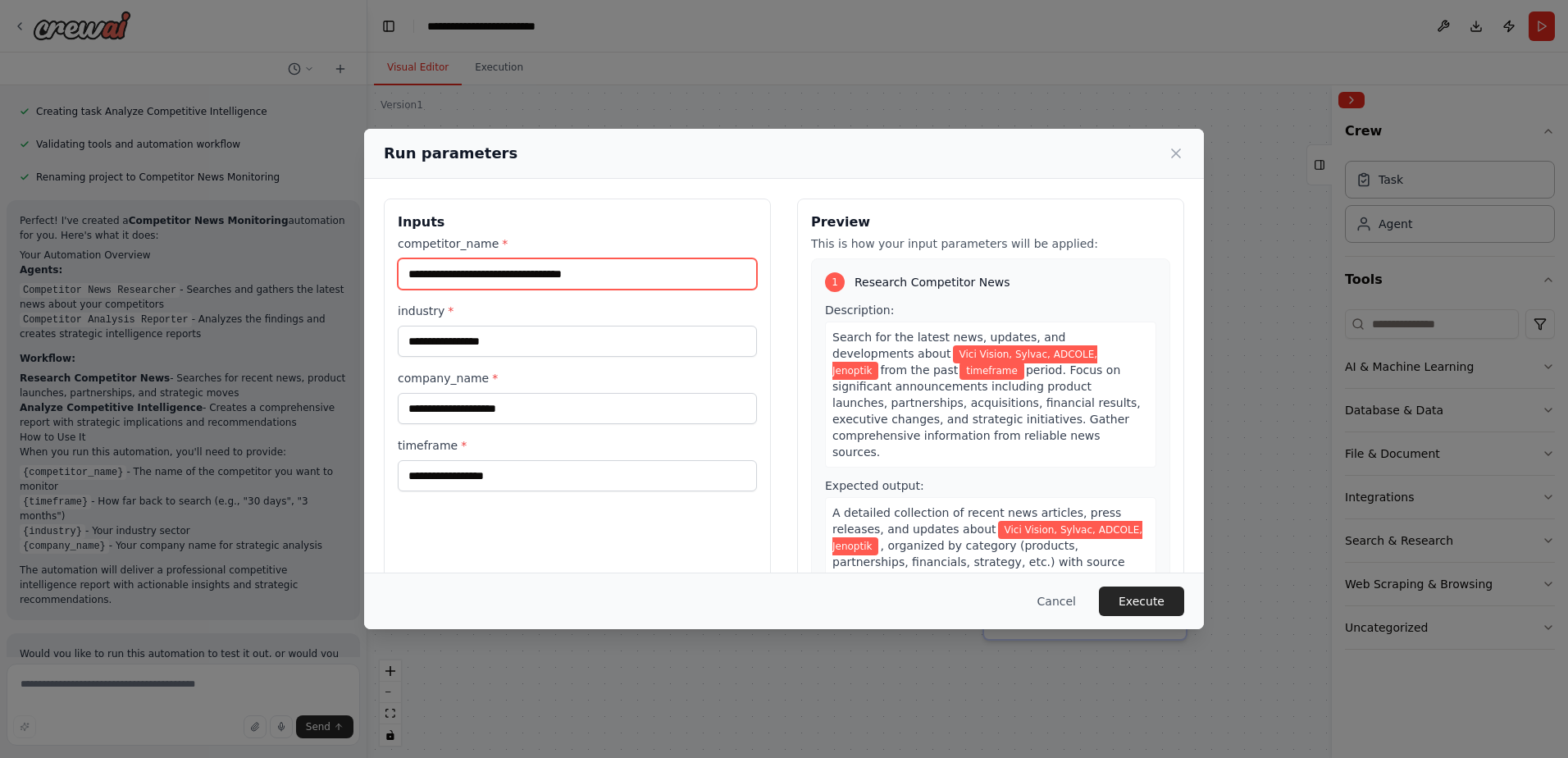
type input "**********"
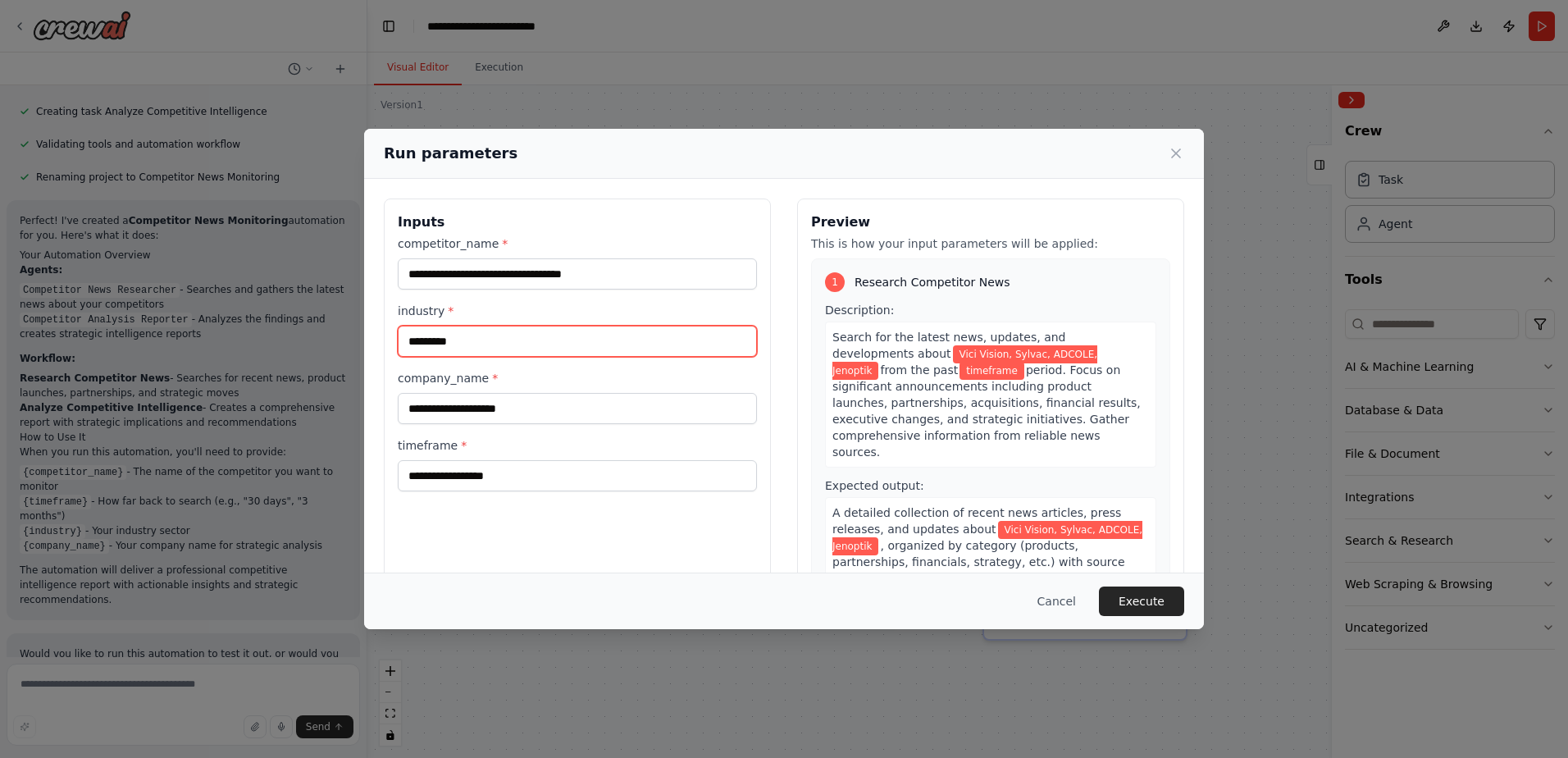
type input "*********"
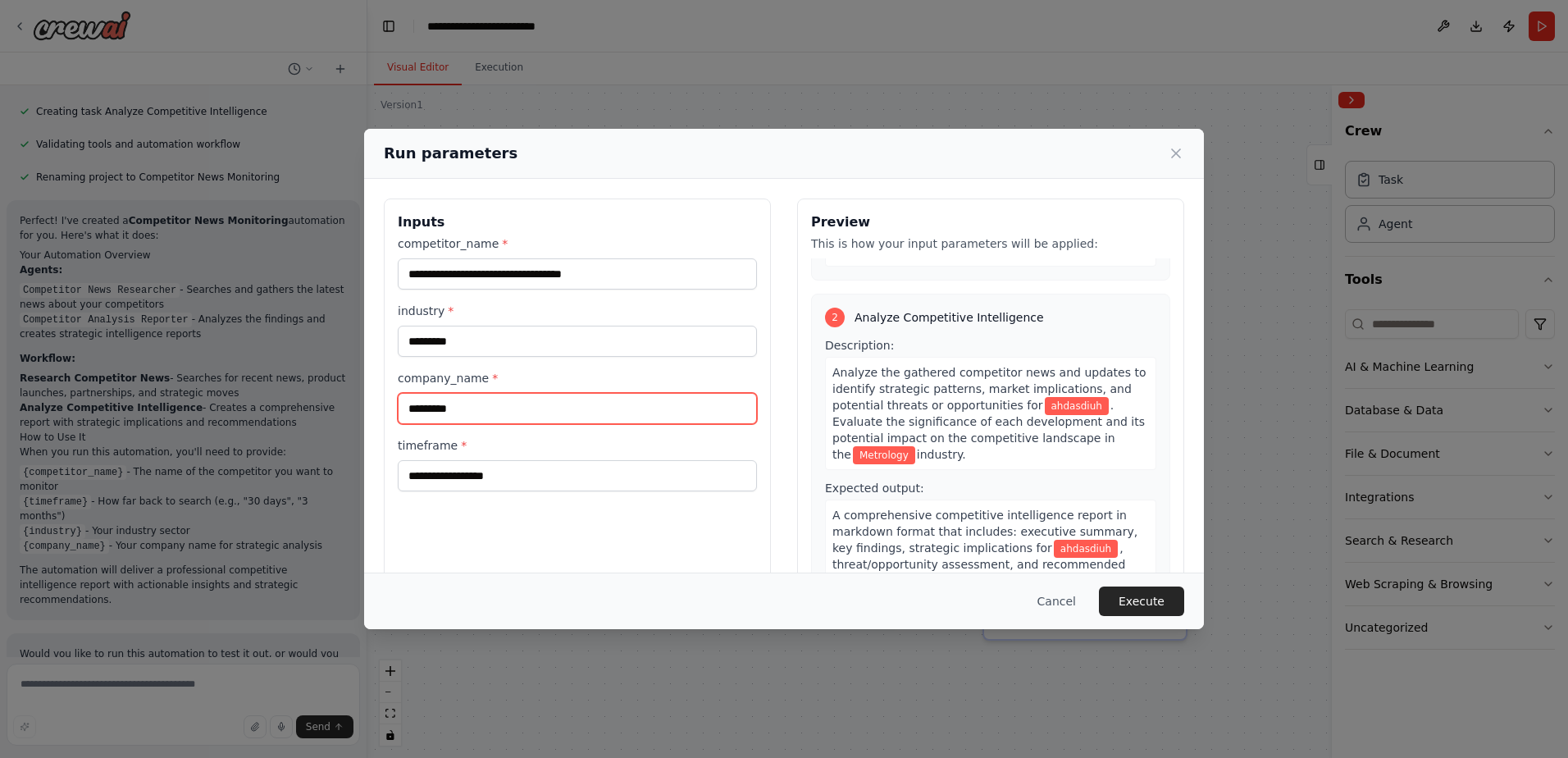
scroll to position [328, 0]
click at [519, 416] on input "*********" at bounding box center [578, 408] width 359 height 31
type input "*******"
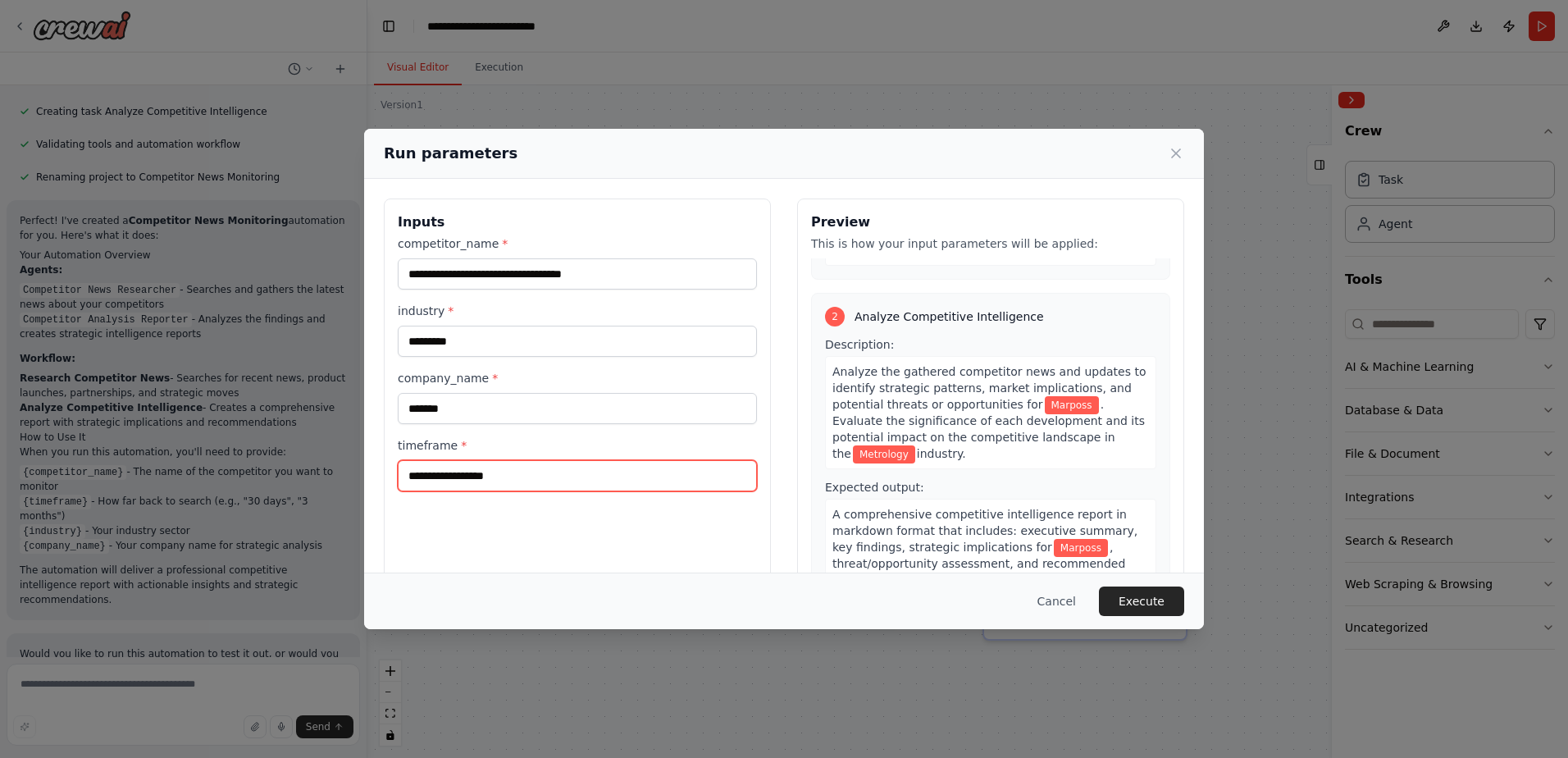
click at [590, 487] on input "timeframe *" at bounding box center [578, 475] width 359 height 31
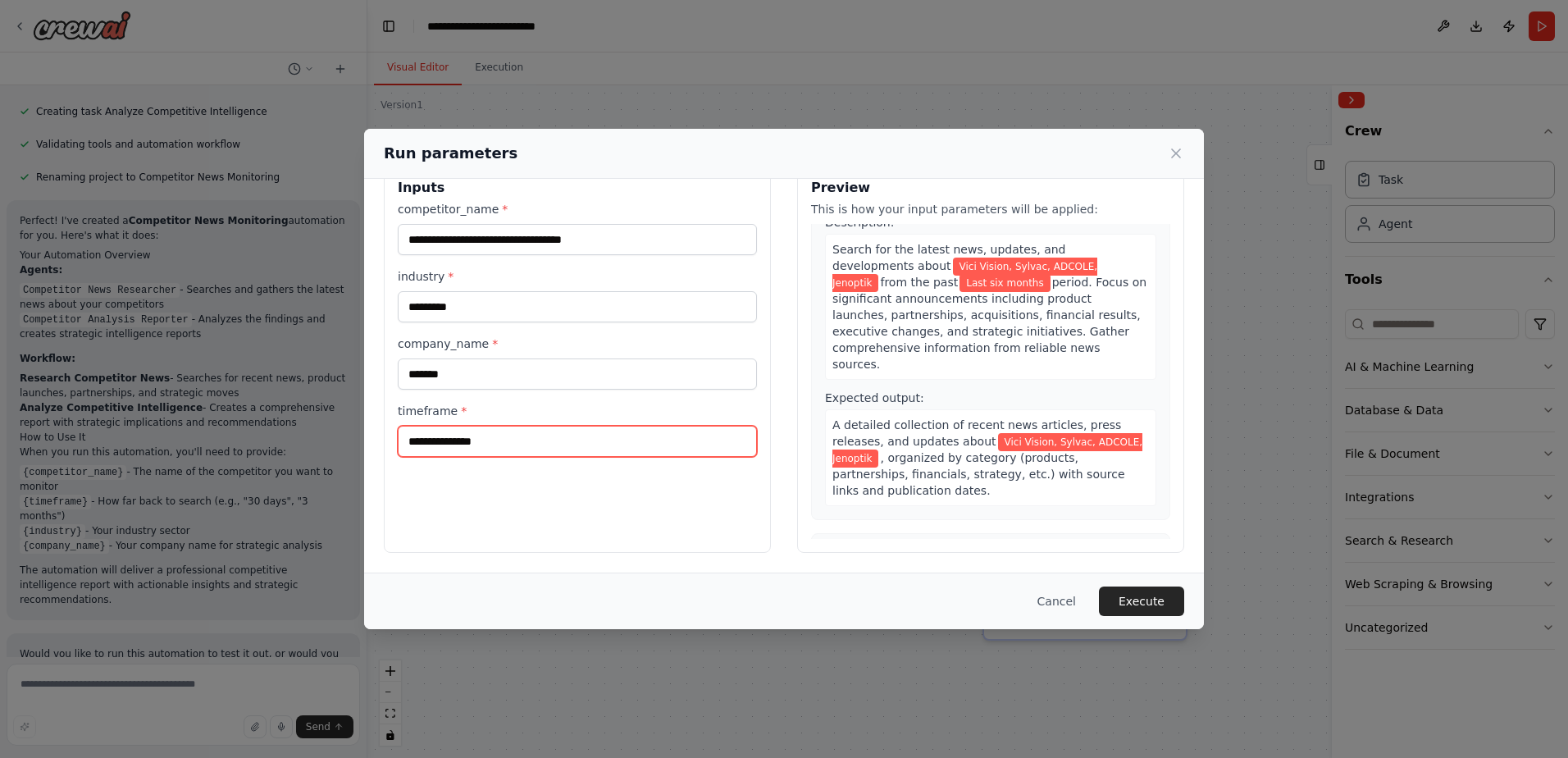
scroll to position [0, 0]
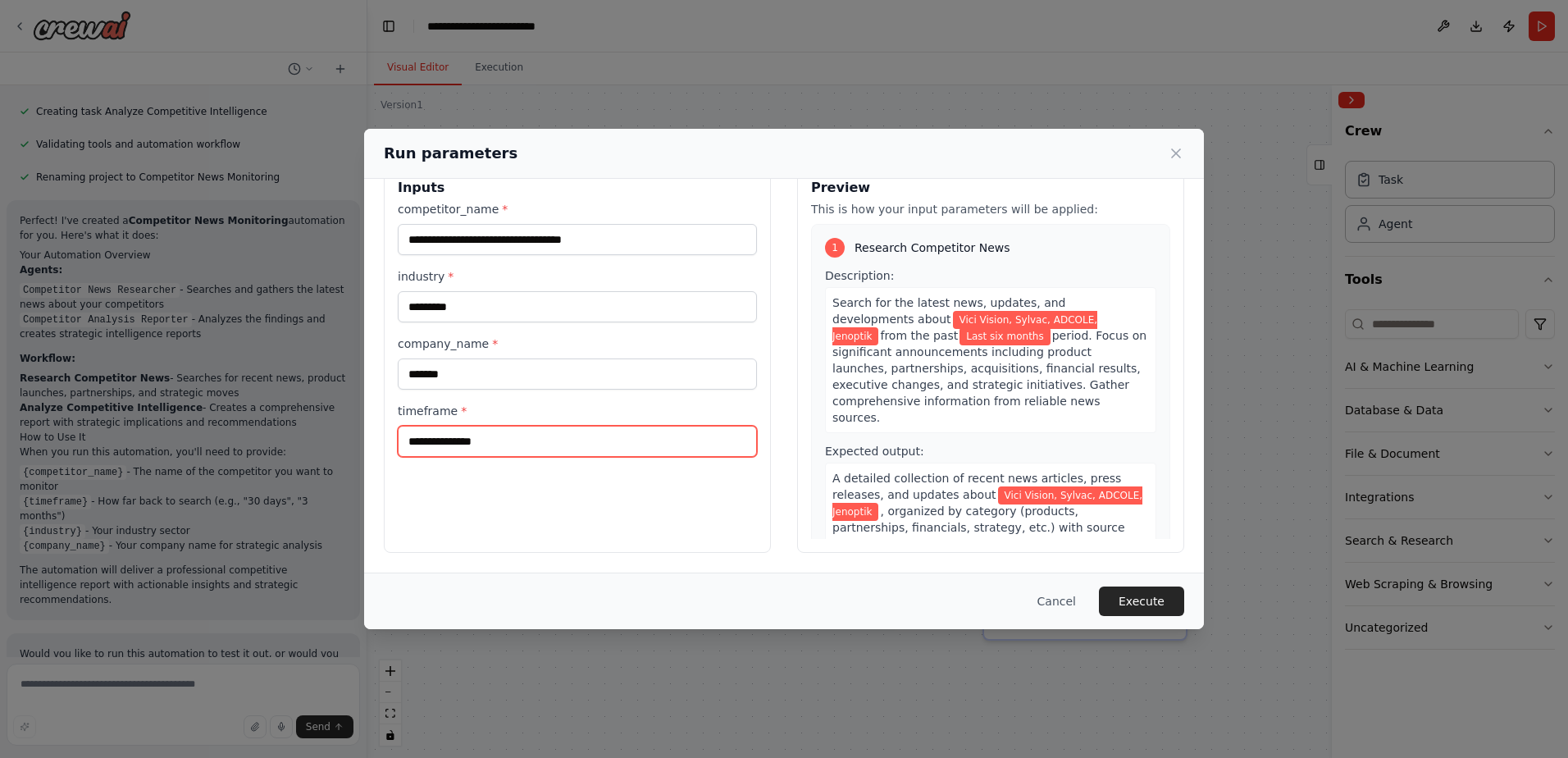
type input "**********"
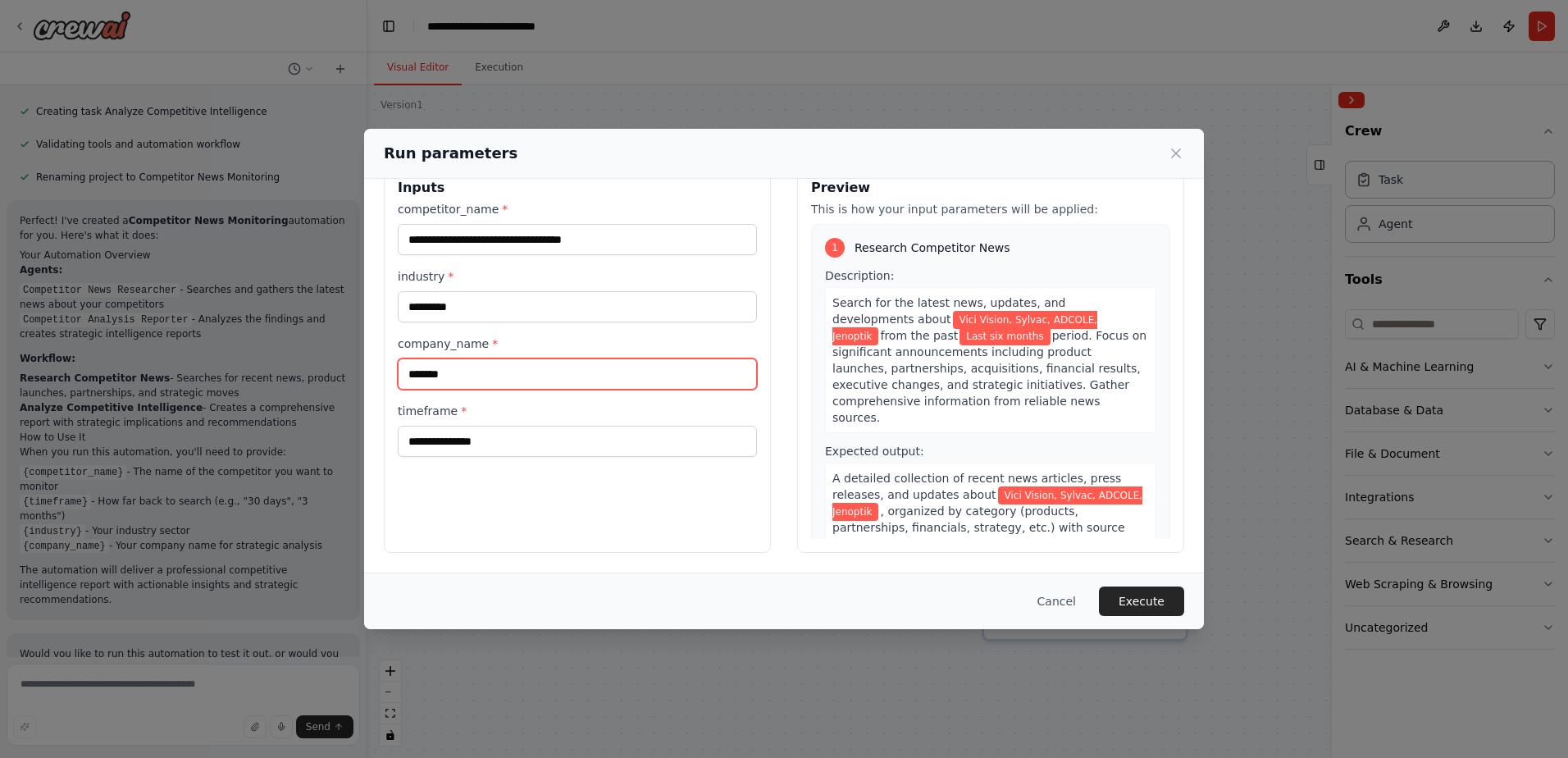
click at [627, 382] on input "*******" at bounding box center [578, 374] width 359 height 31
type input "****"
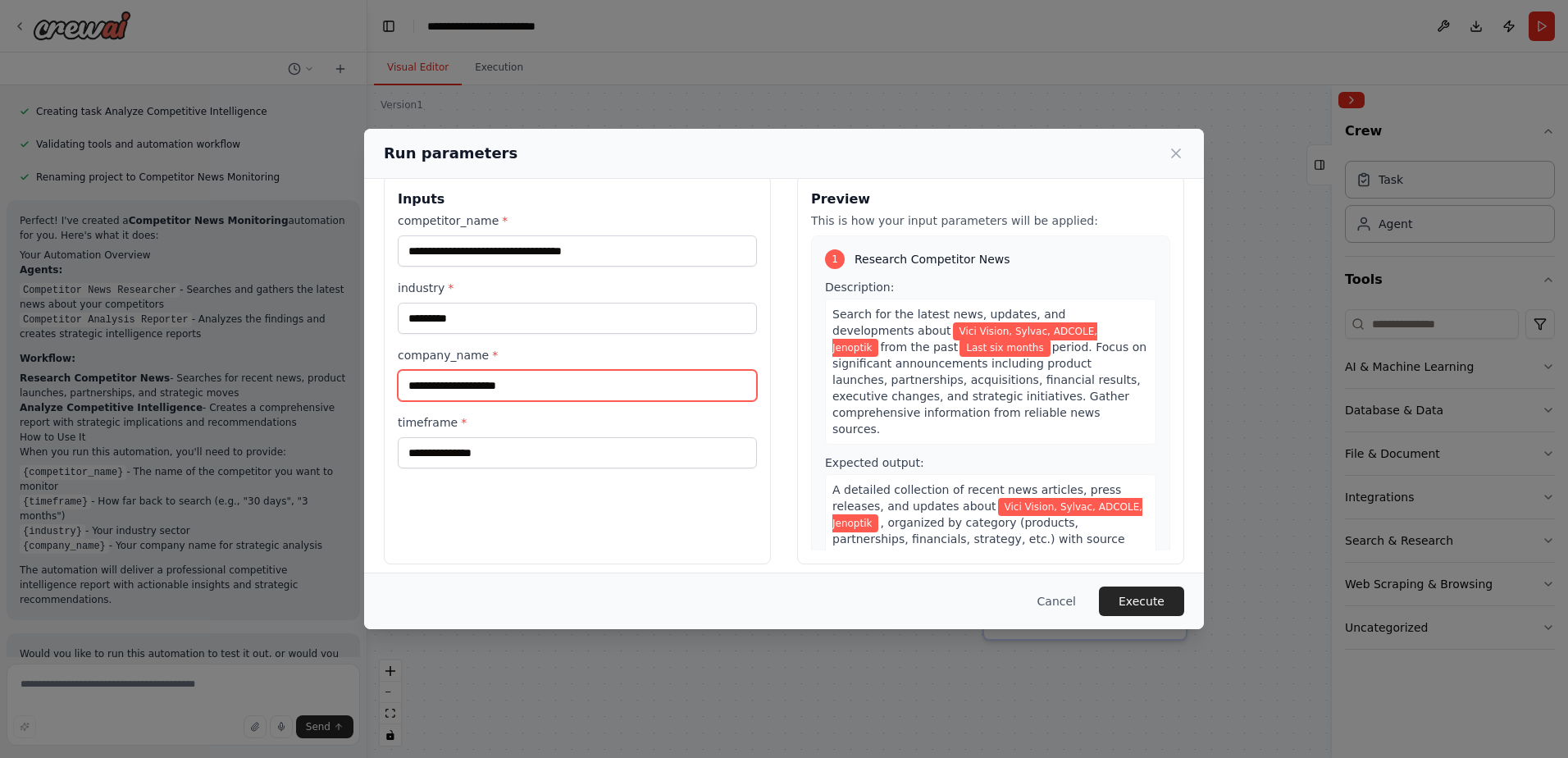
scroll to position [34, 0]
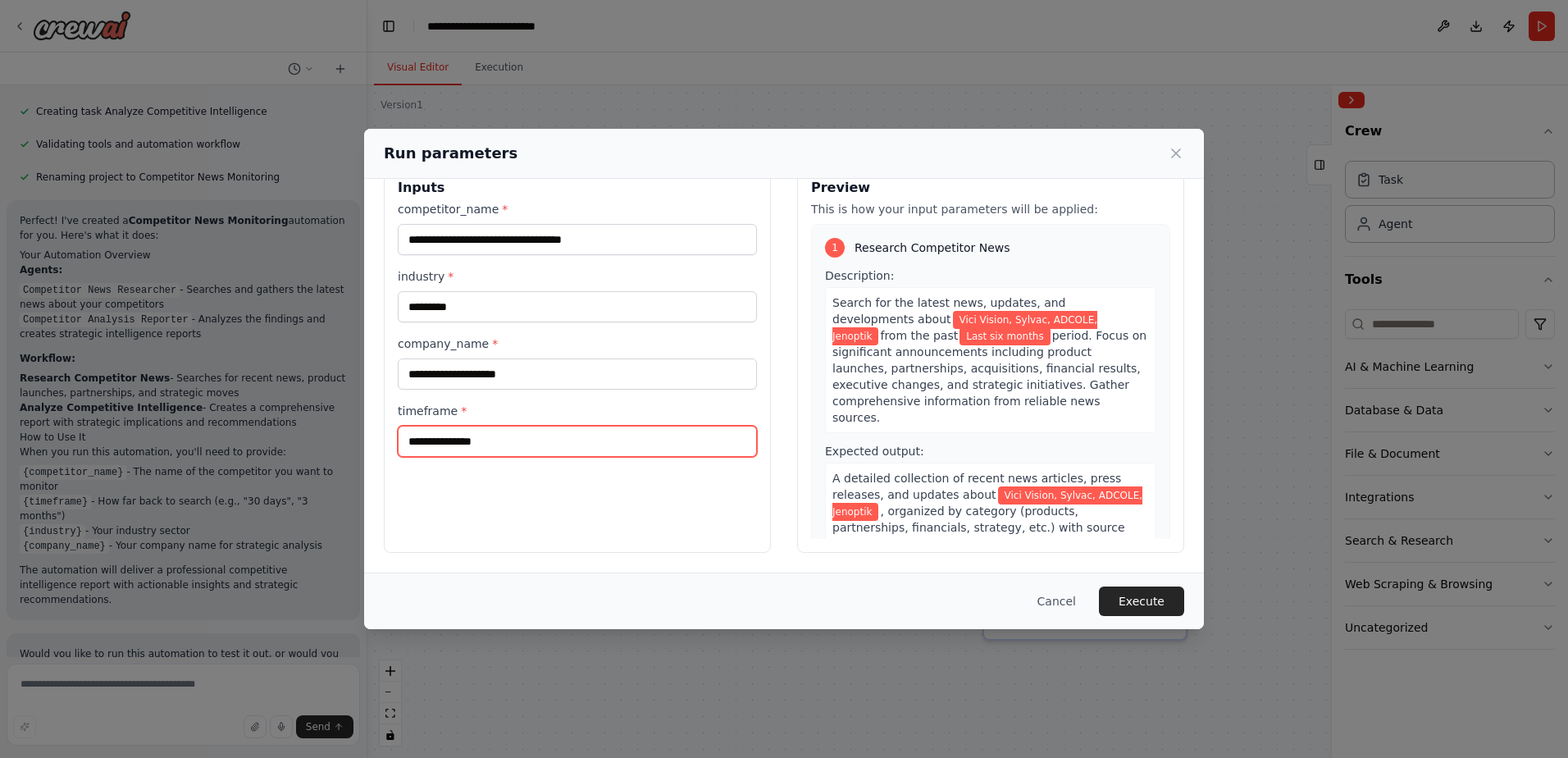
click at [522, 442] on input "**********" at bounding box center [578, 441] width 359 height 31
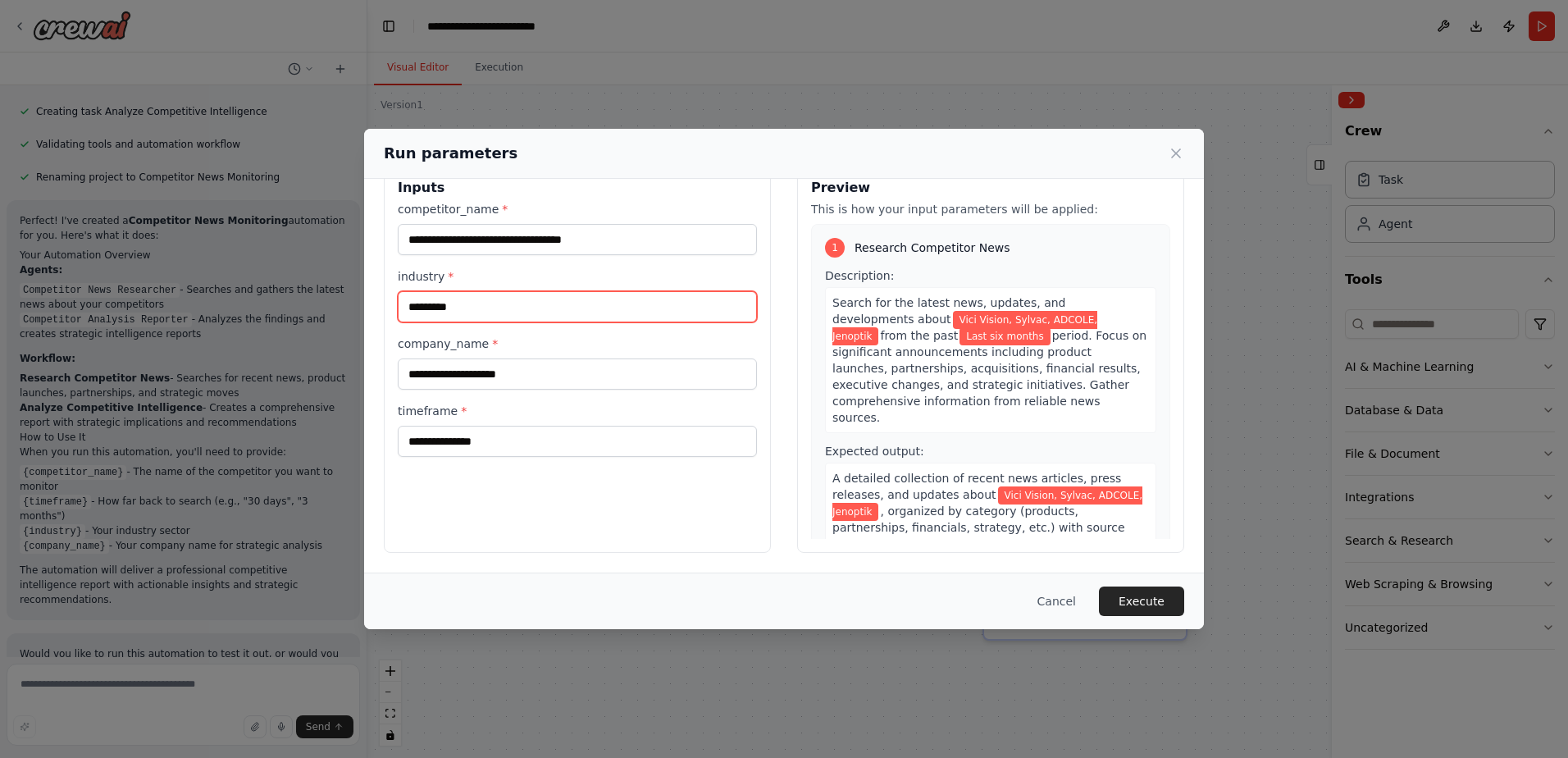
click at [507, 297] on input "*********" at bounding box center [578, 306] width 359 height 31
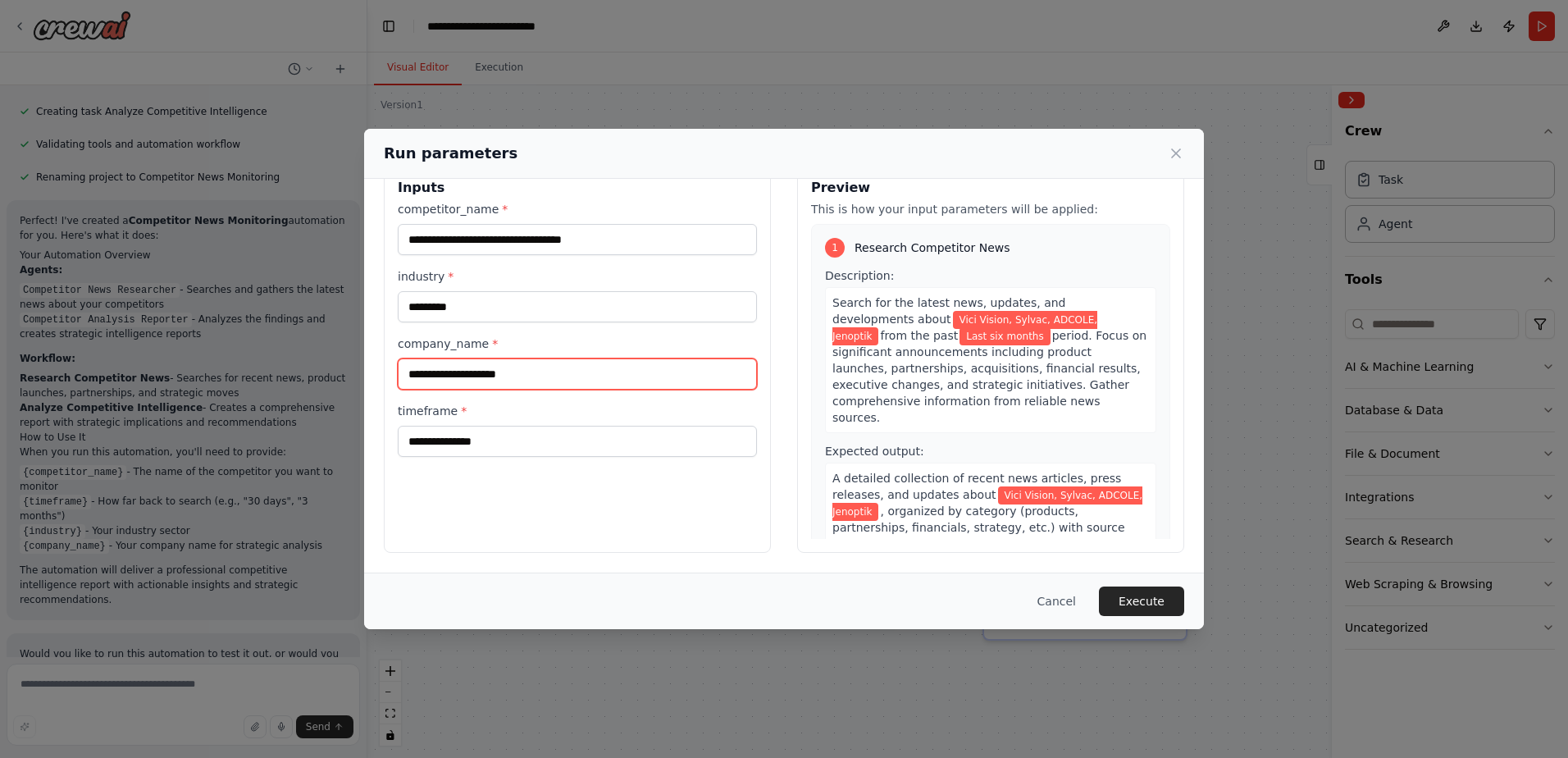
click at [556, 375] on input "company_name *" at bounding box center [578, 374] width 359 height 31
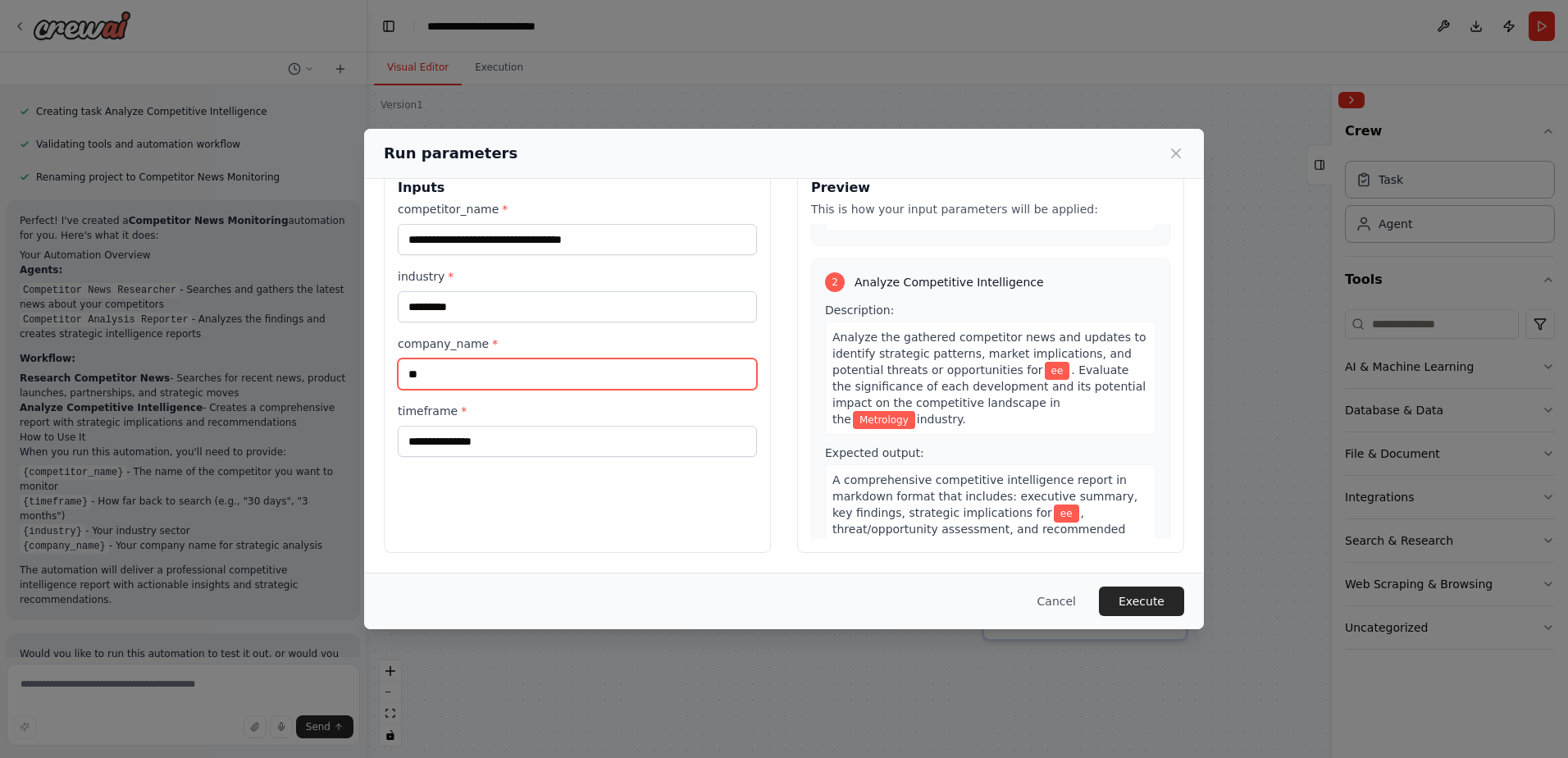
scroll to position [246, 0]
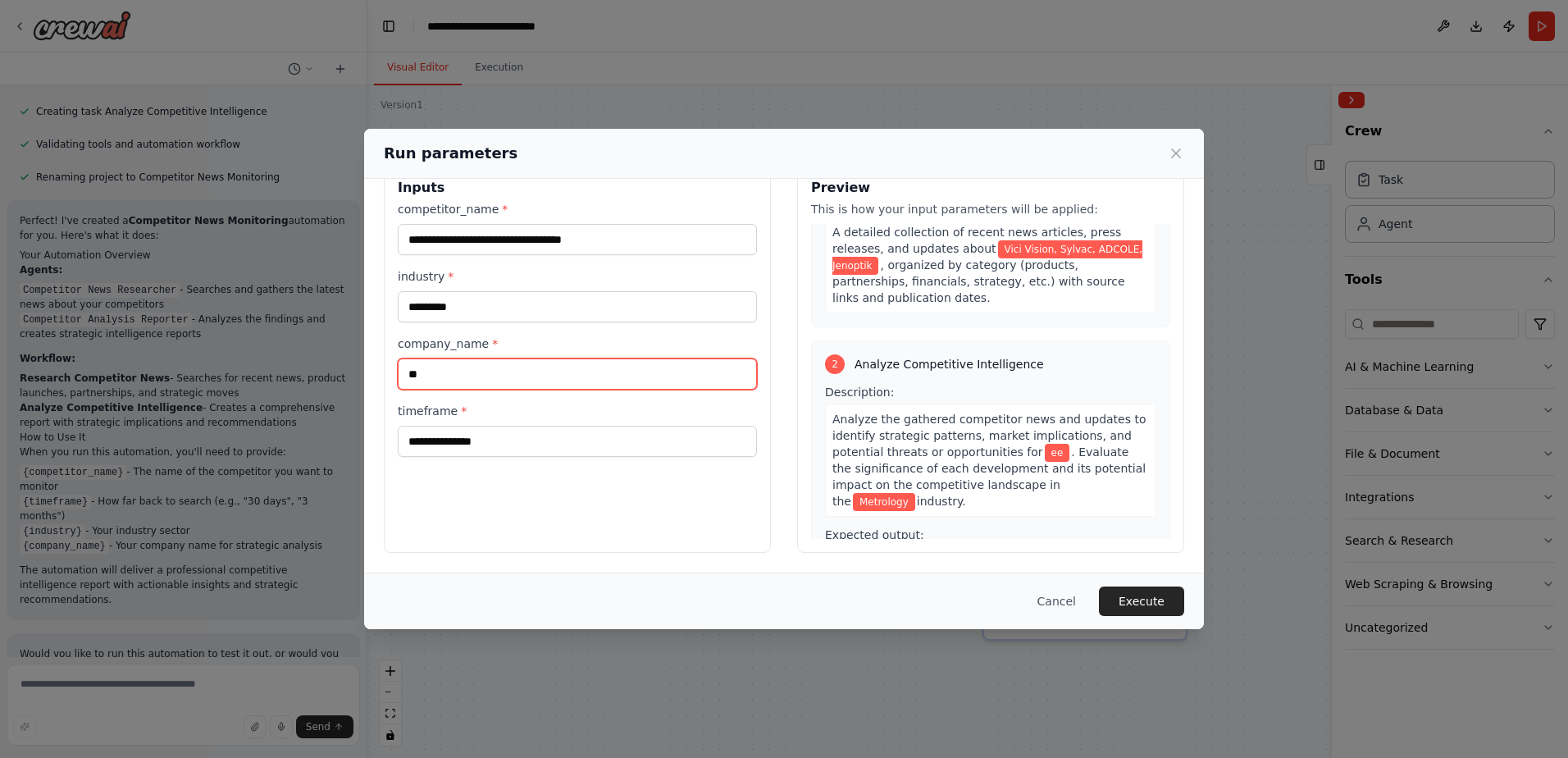
type input "**"
click at [605, 390] on div "**********" at bounding box center [578, 329] width 359 height 256
click at [599, 376] on input "**" at bounding box center [578, 374] width 359 height 31
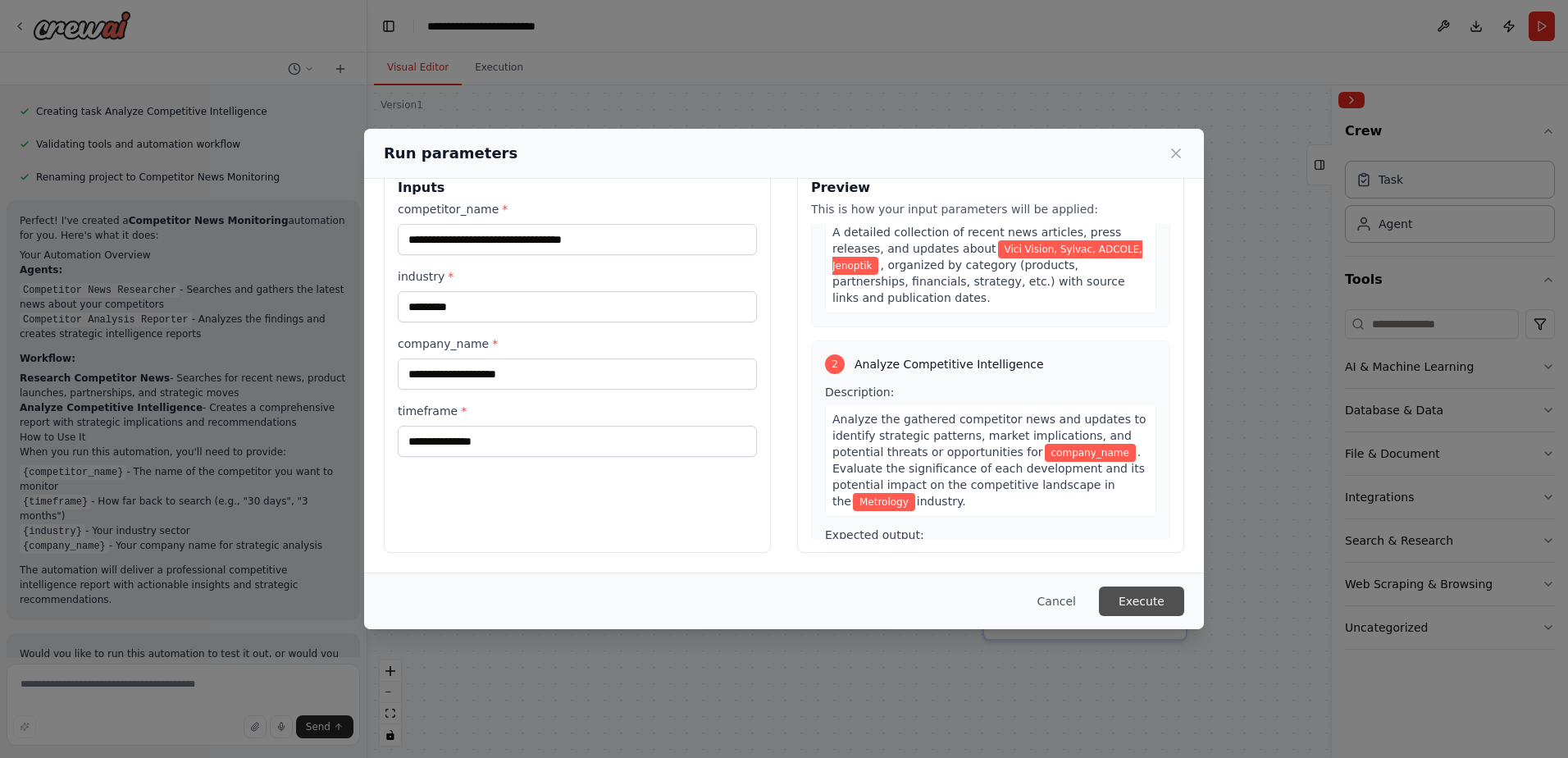
click at [1152, 599] on button "Execute" at bounding box center [1142, 601] width 85 height 30
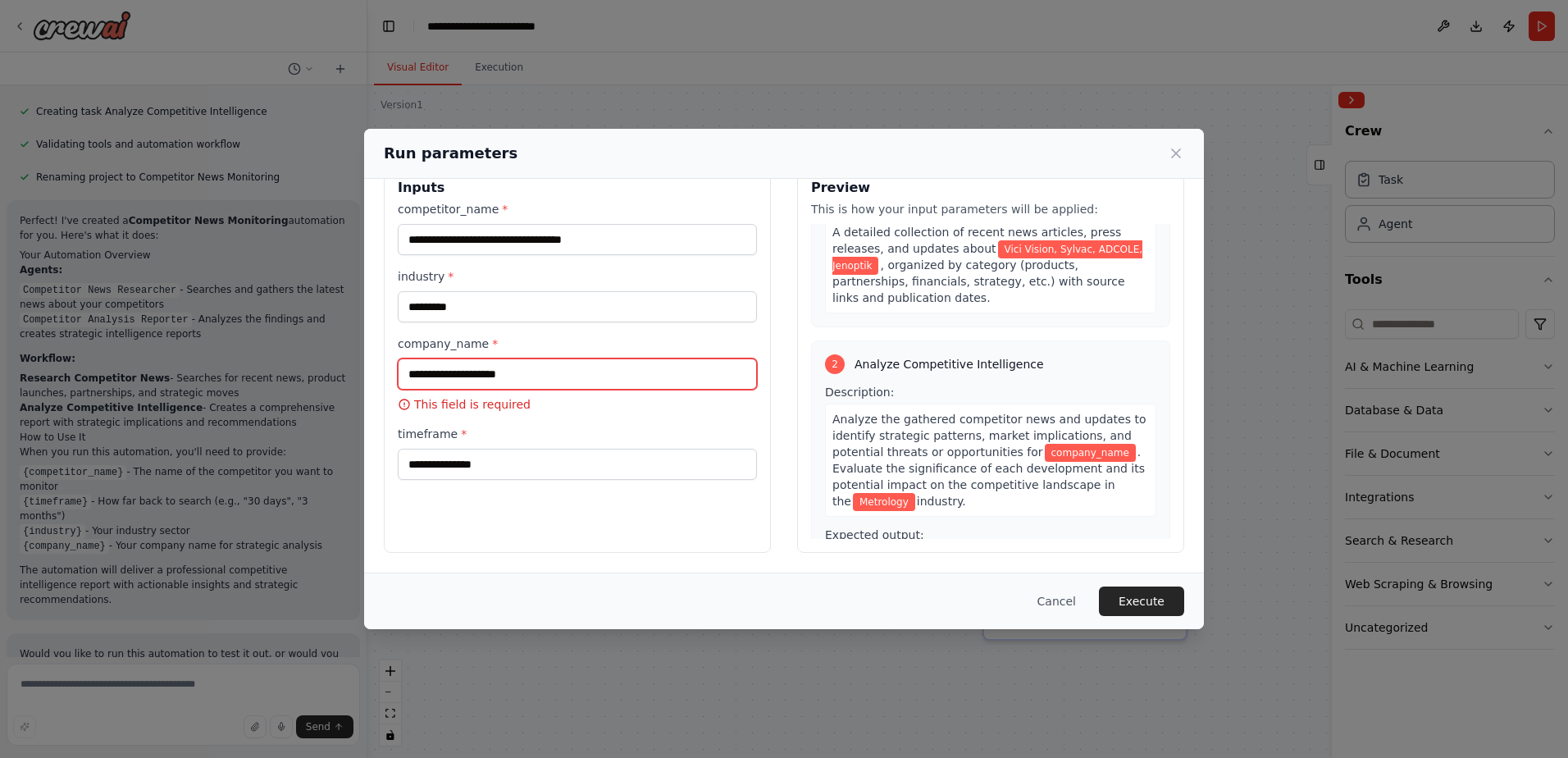
click at [574, 370] on input "company_name *" at bounding box center [578, 374] width 359 height 31
type input "*******"
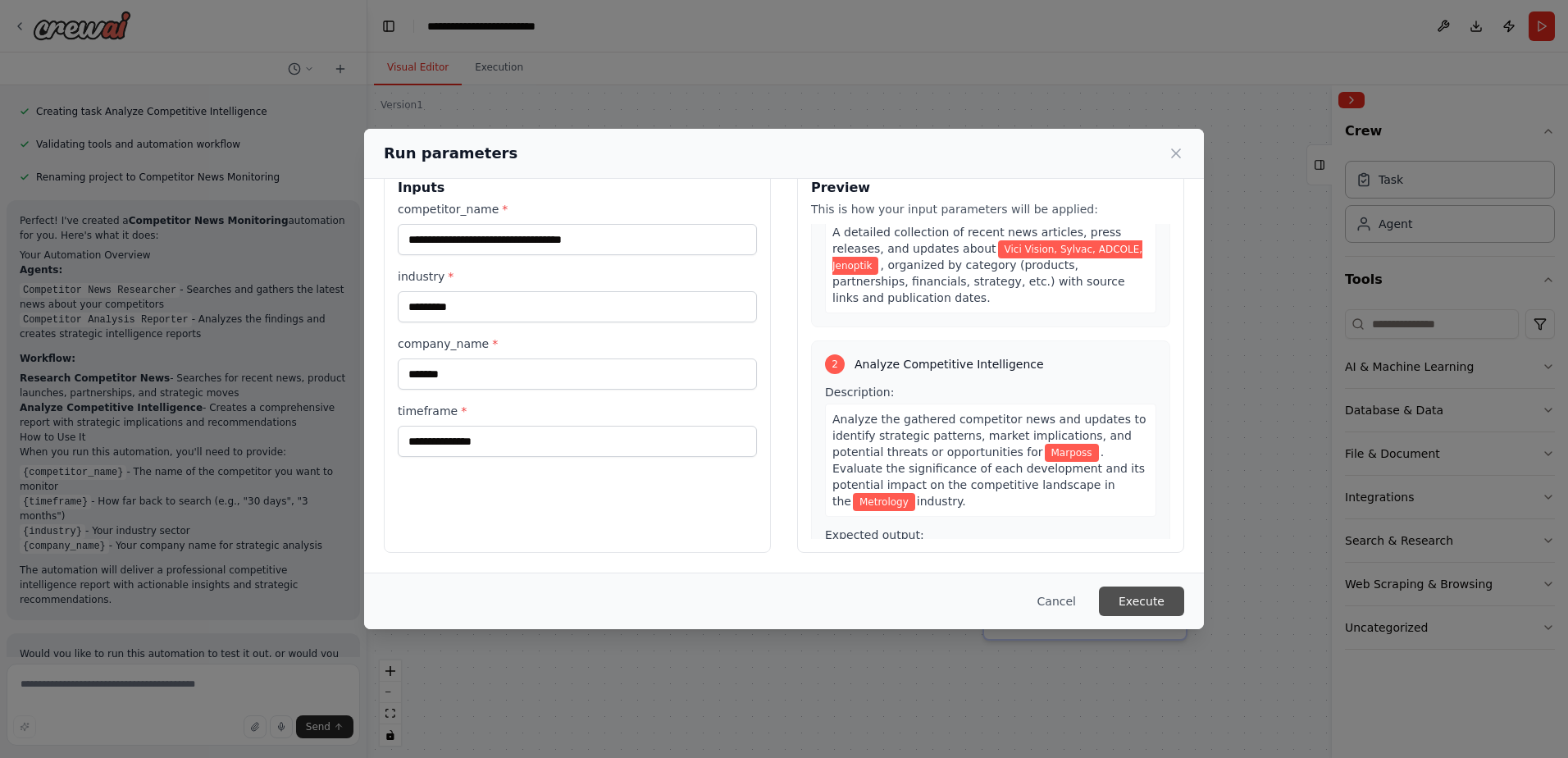
click at [1135, 596] on button "Execute" at bounding box center [1142, 601] width 85 height 30
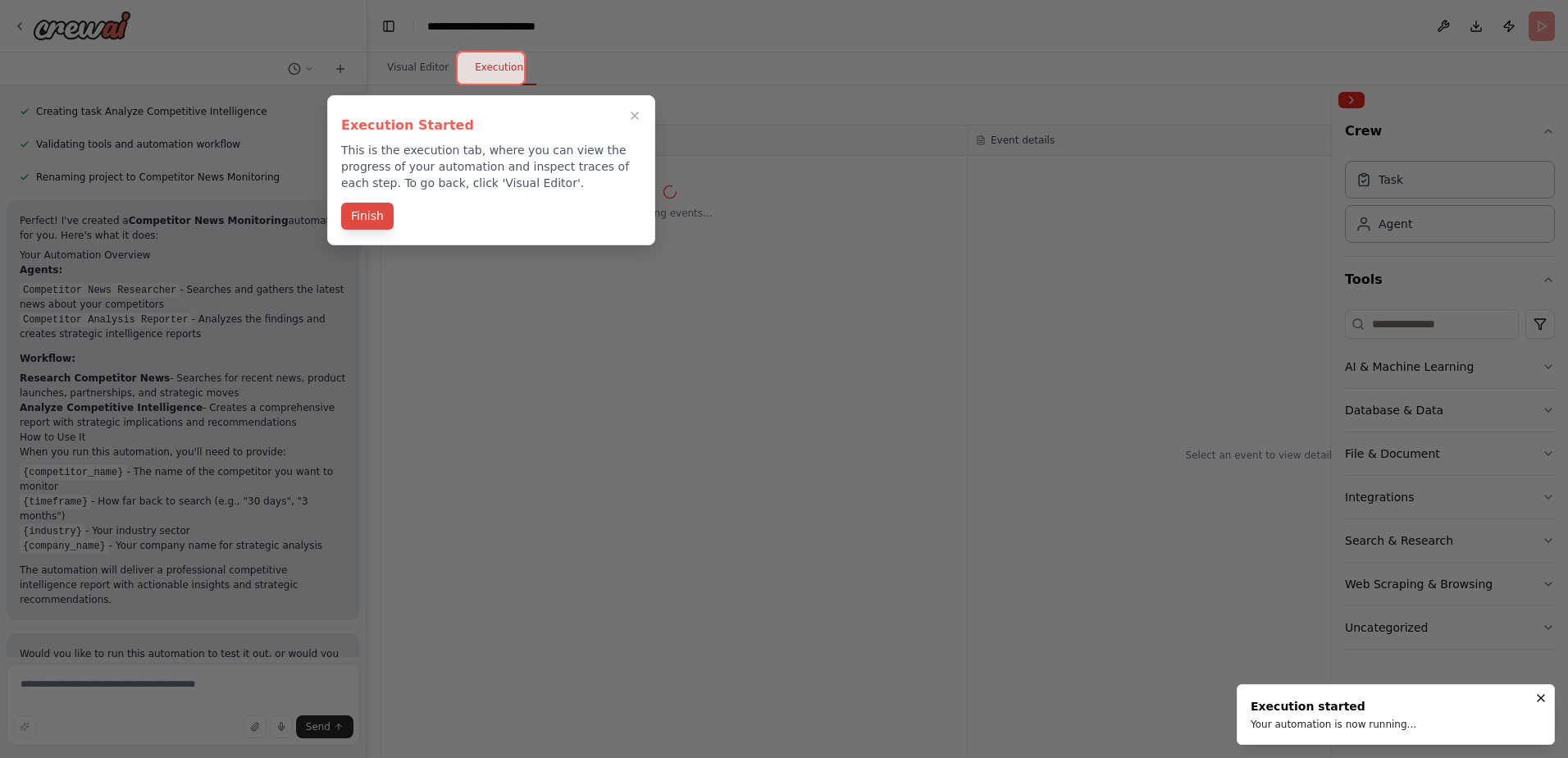
click at [375, 213] on button "Finish" at bounding box center [367, 216] width 53 height 27
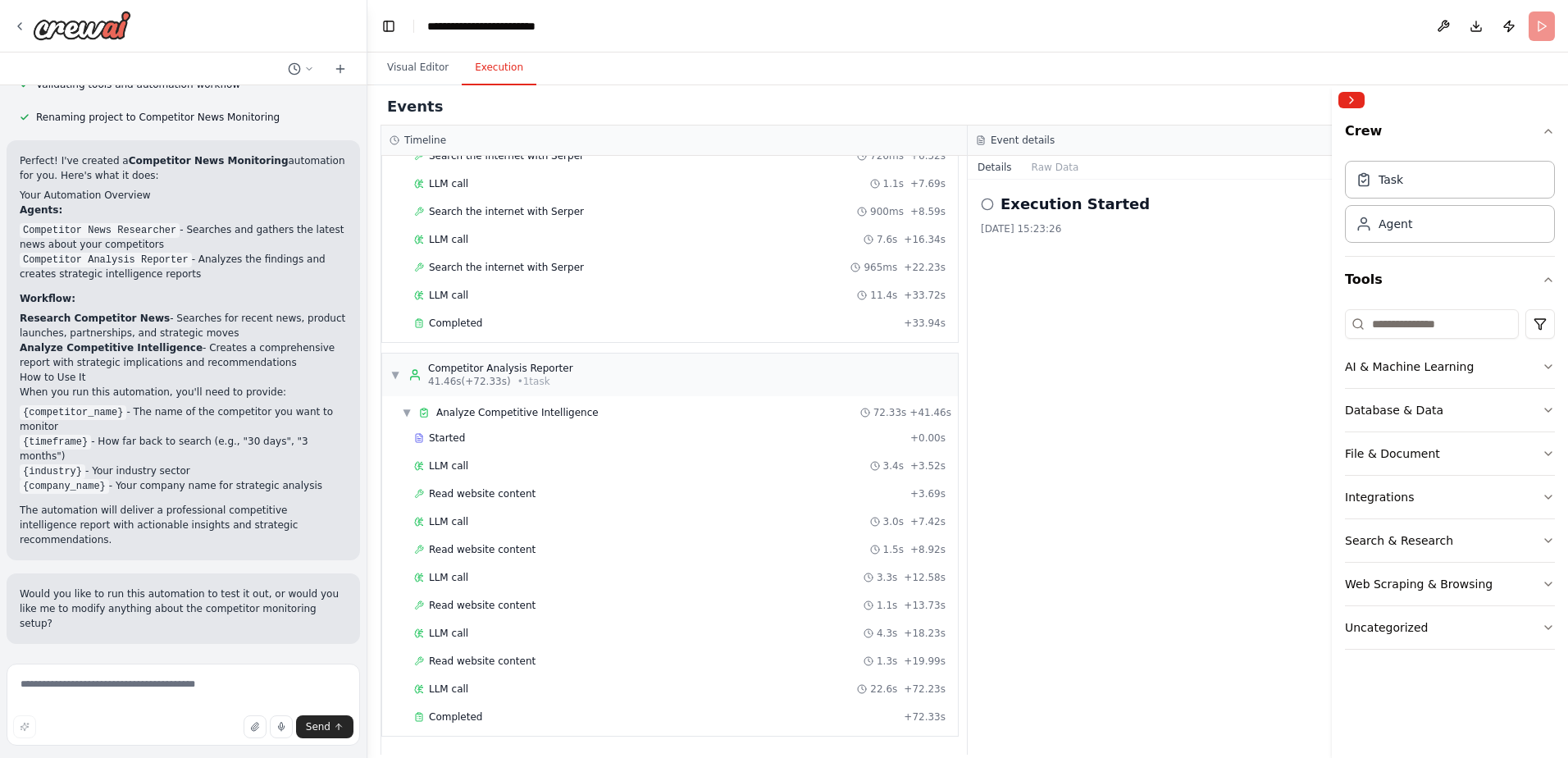
scroll to position [764, 0]
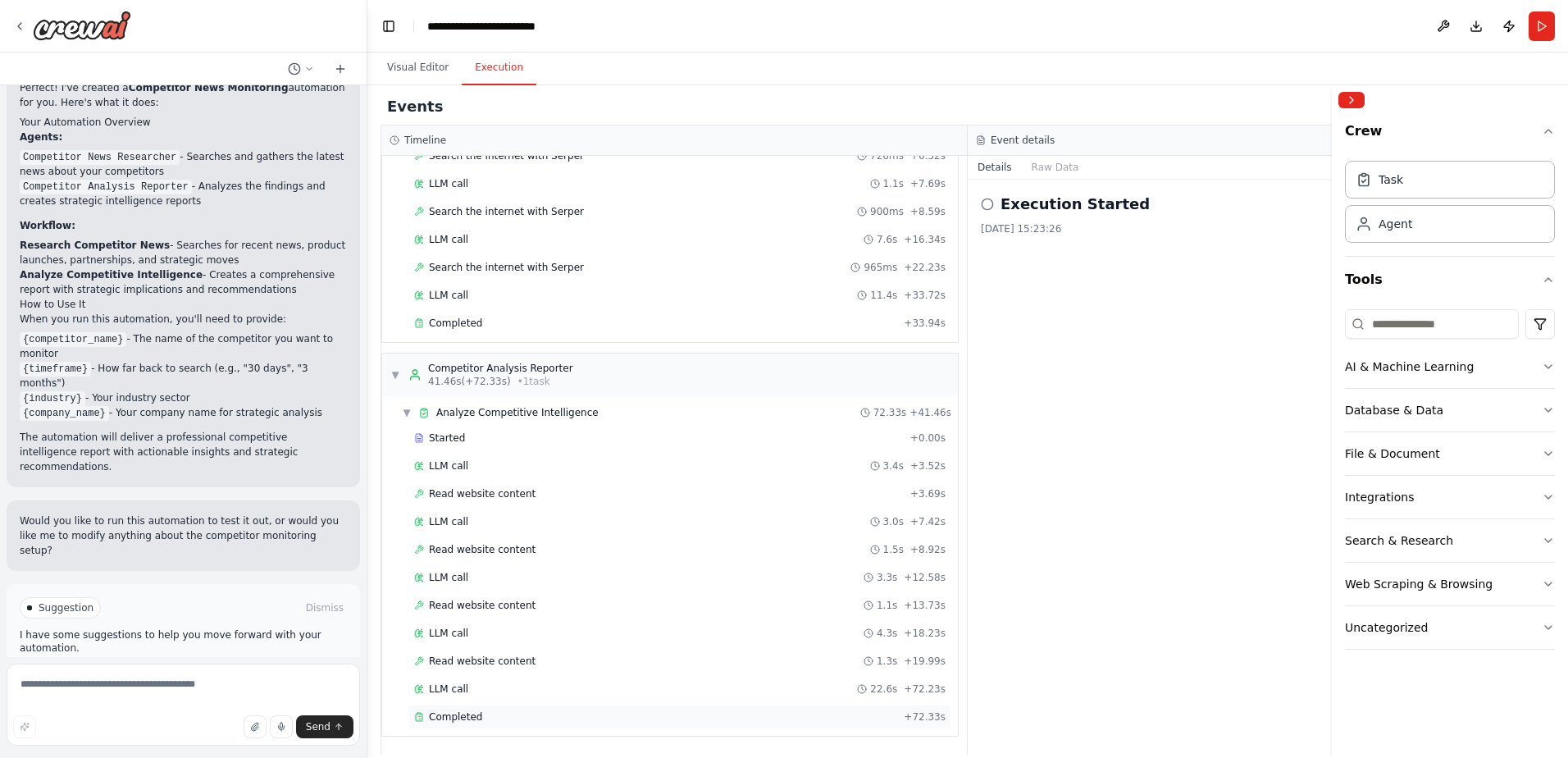
click at [433, 715] on span "Completed" at bounding box center [455, 716] width 54 height 13
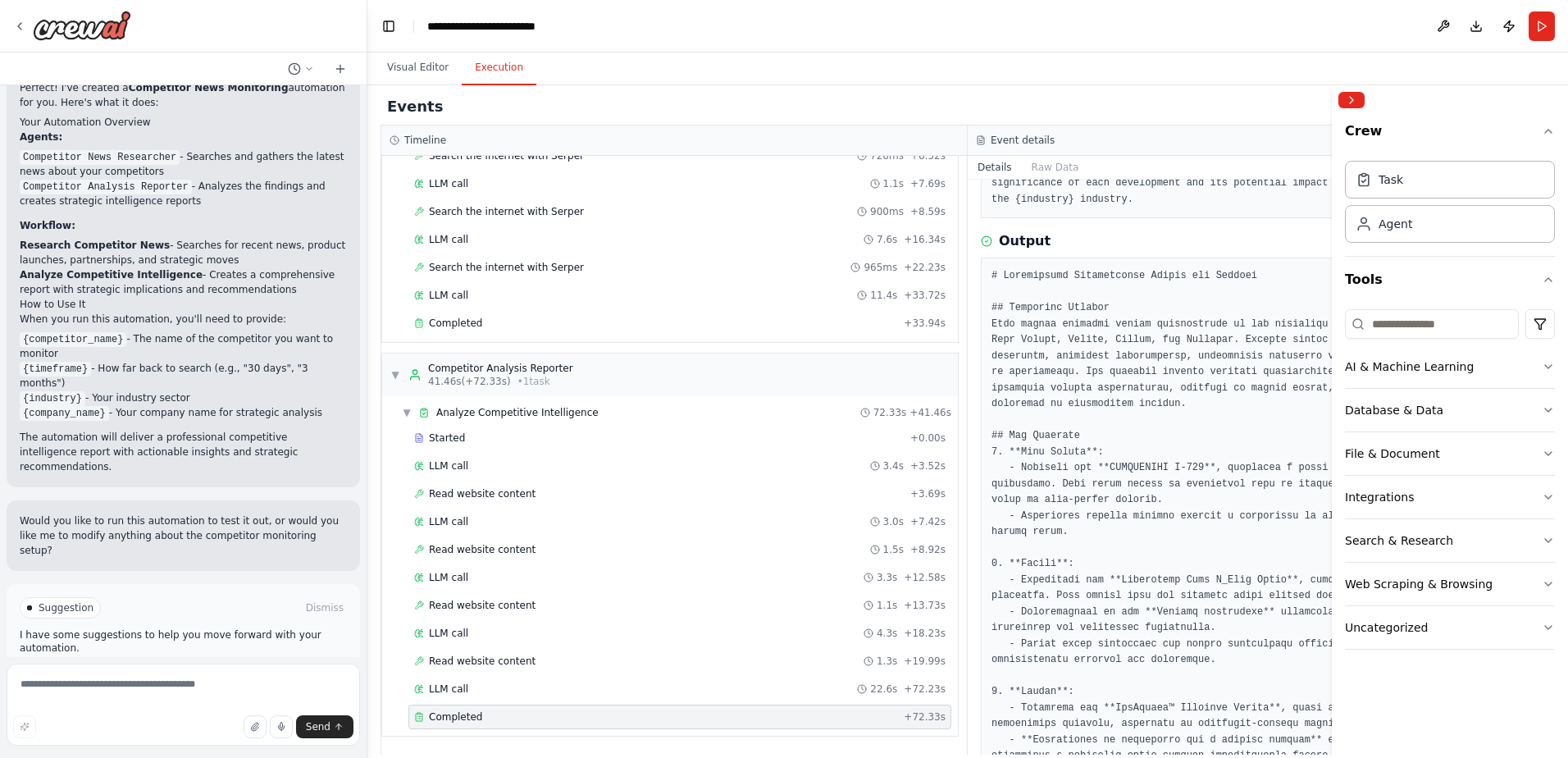
scroll to position [0, 0]
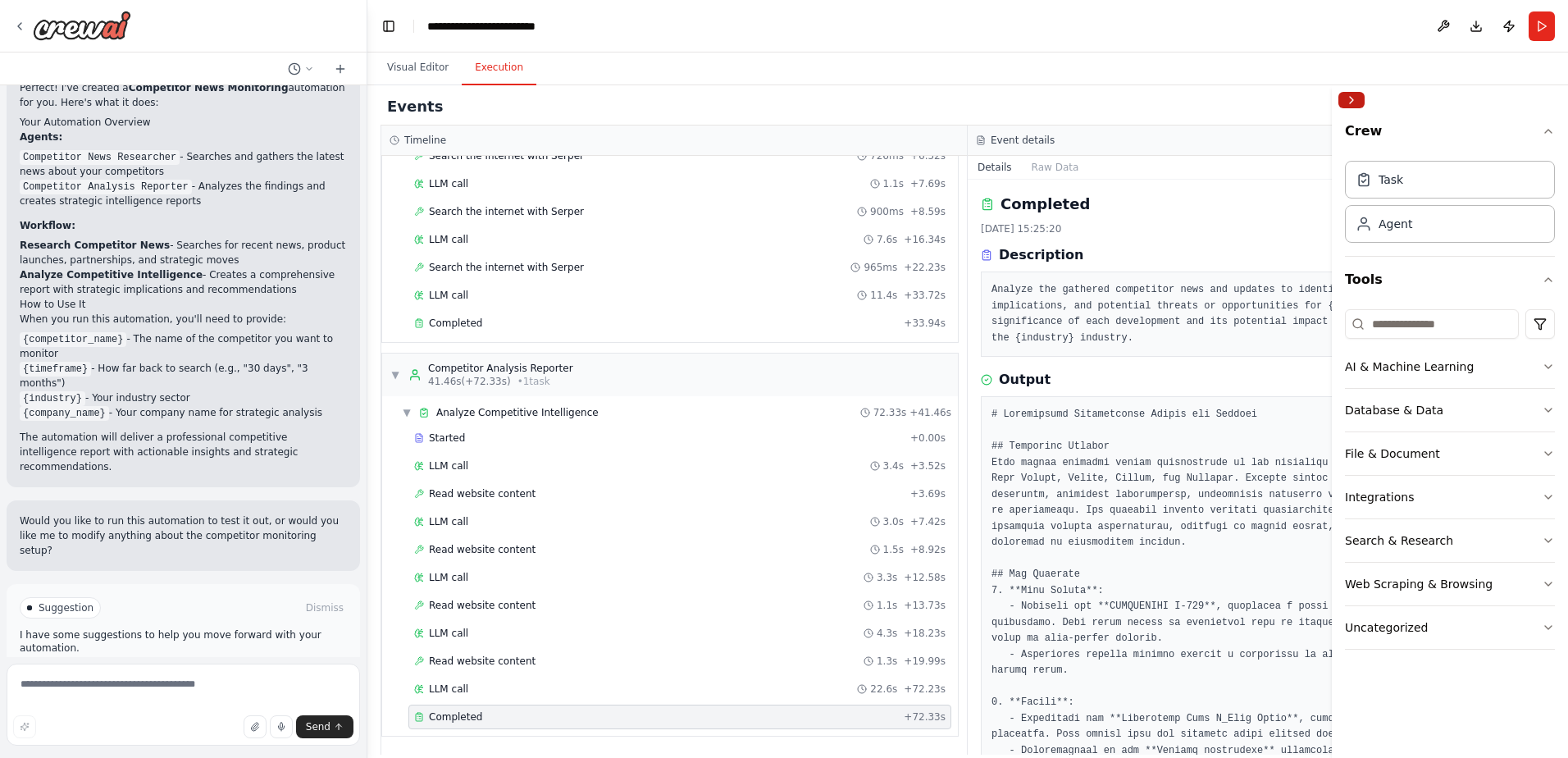
click at [1351, 97] on button "Collapse right sidebar" at bounding box center [1351, 100] width 26 height 16
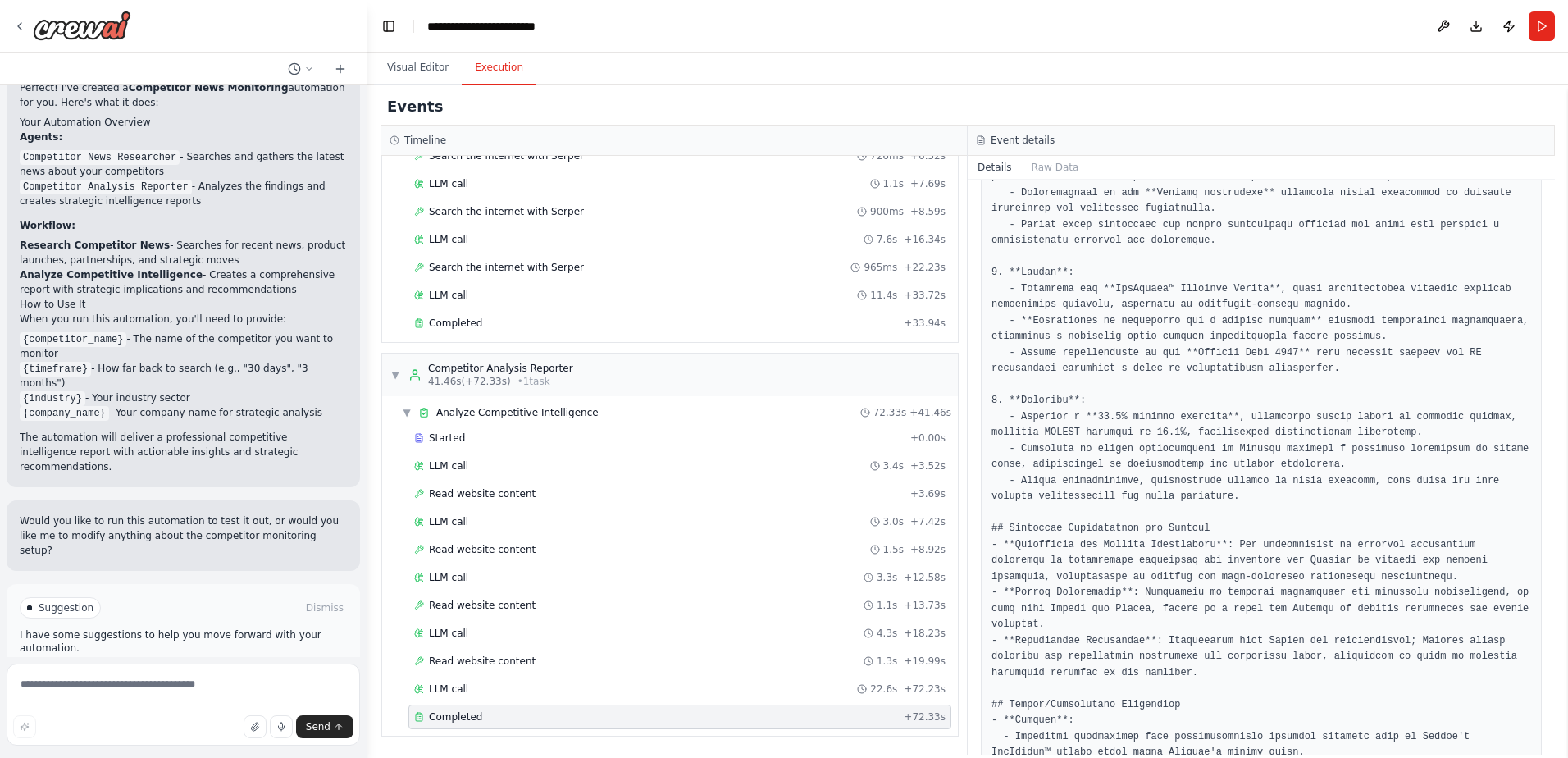
scroll to position [574, 0]
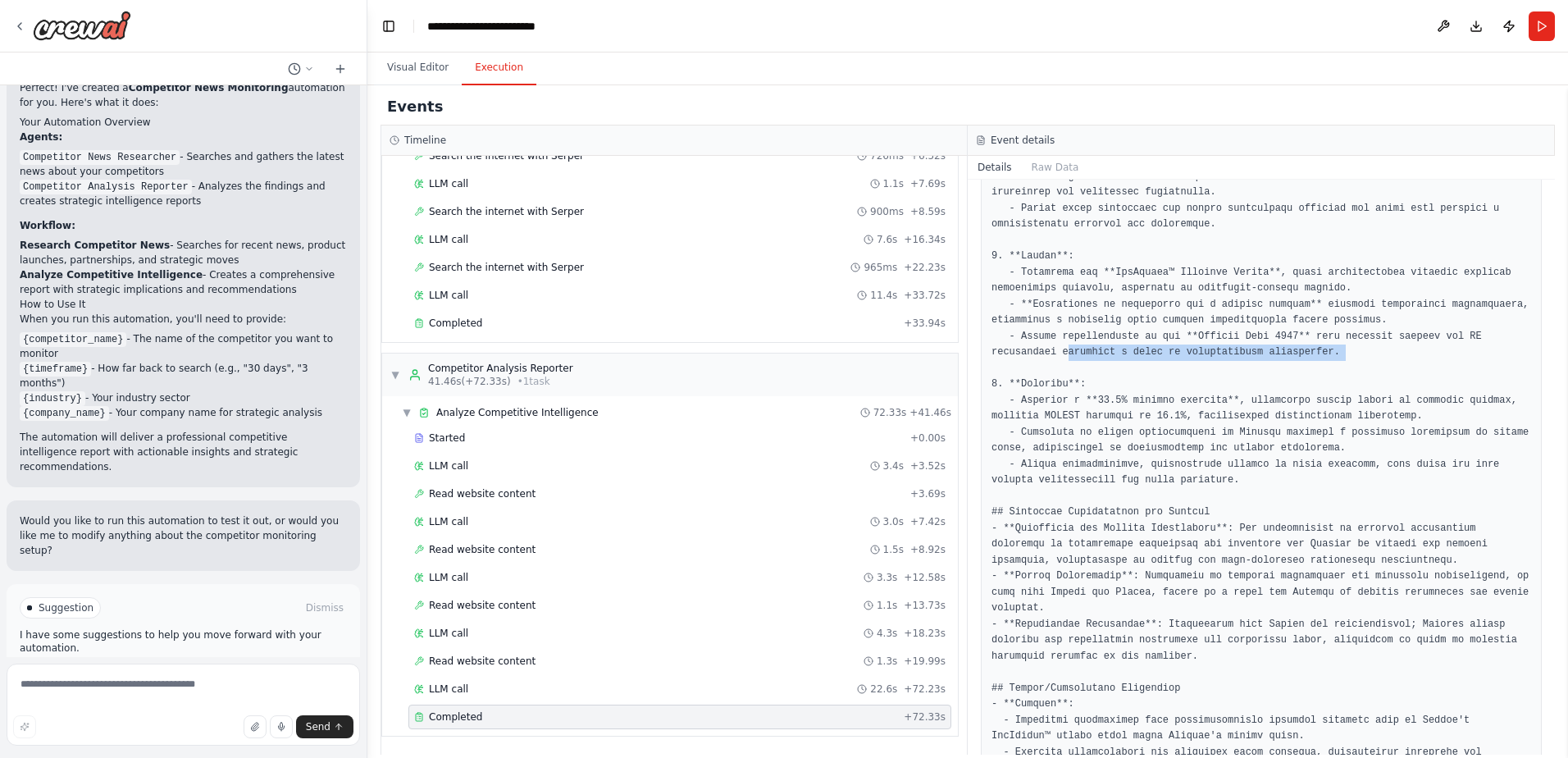
drag, startPoint x: 995, startPoint y: 355, endPoint x: 1215, endPoint y: 362, distance: 220.1
click at [1215, 362] on pre at bounding box center [1261, 457] width 540 height 1248
drag, startPoint x: 1215, startPoint y: 362, endPoint x: 1207, endPoint y: 378, distance: 17.9
click at [1220, 378] on pre at bounding box center [1261, 457] width 540 height 1248
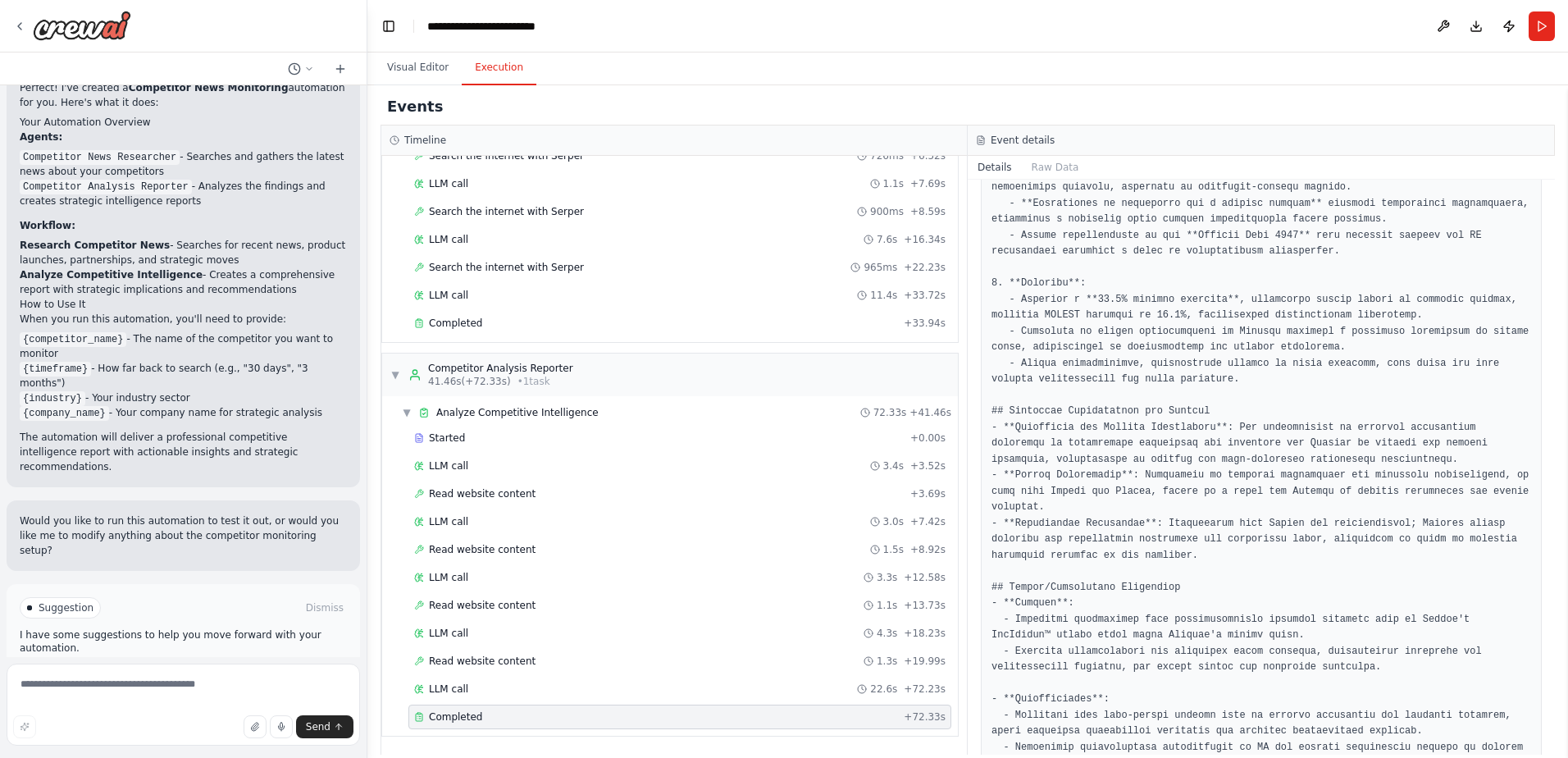
scroll to position [921, 0]
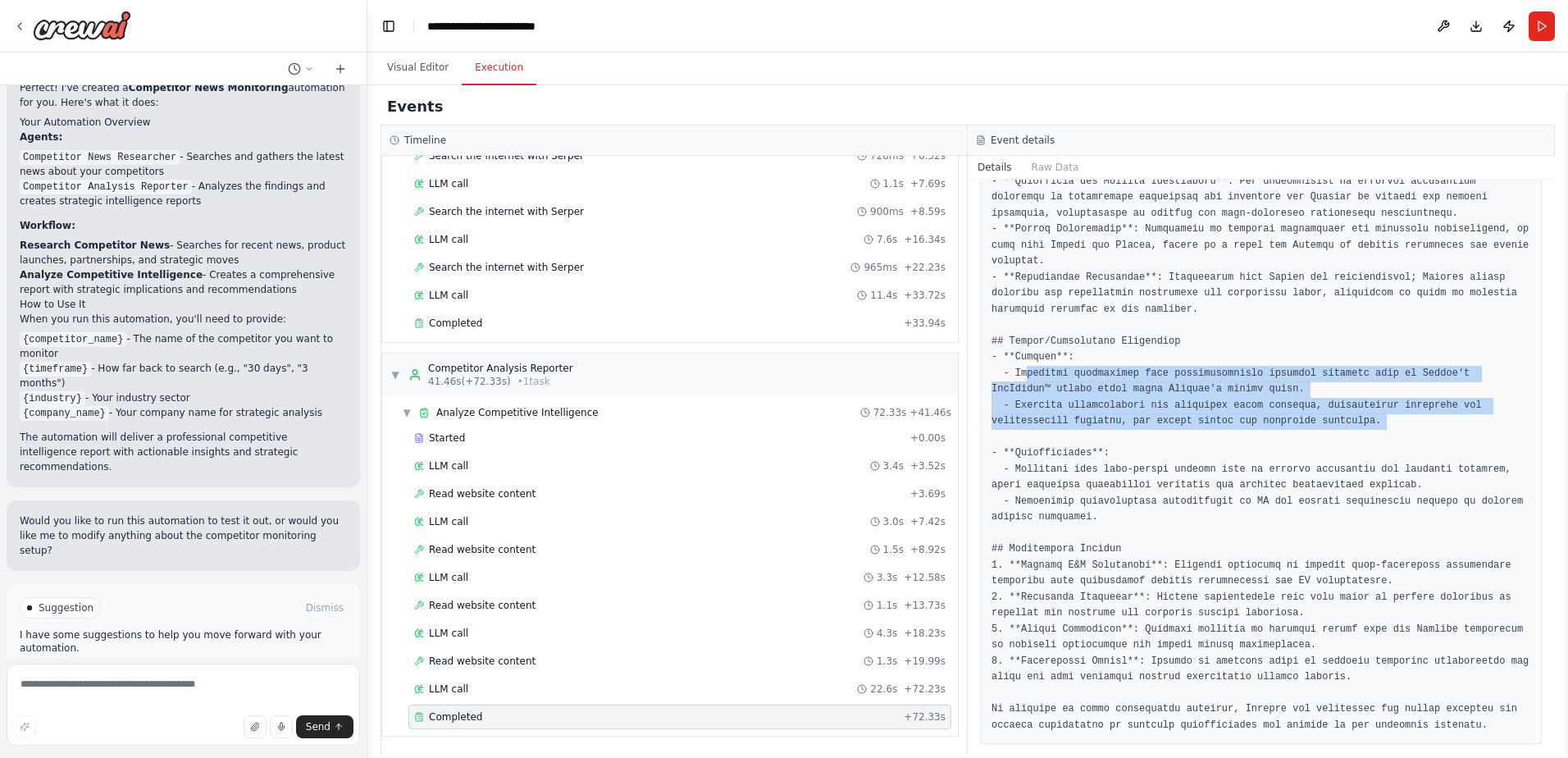
drag, startPoint x: 1023, startPoint y: 358, endPoint x: 1308, endPoint y: 415, distance: 290.6
click at [1308, 415] on pre at bounding box center [1261, 110] width 540 height 1248
drag, startPoint x: 1308, startPoint y: 415, endPoint x: 1291, endPoint y: 409, distance: 18.0
click at [1291, 409] on pre at bounding box center [1261, 110] width 540 height 1248
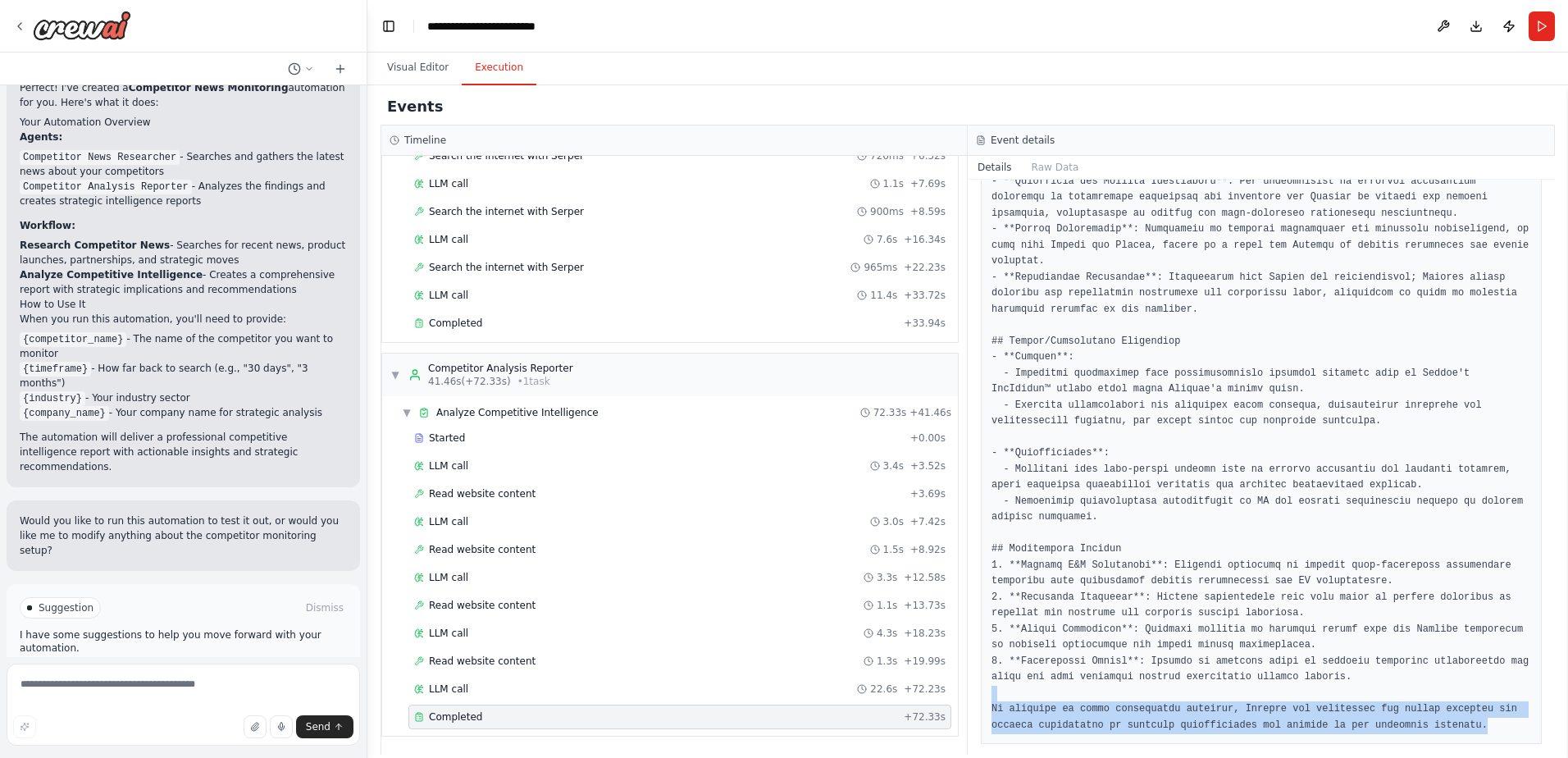
drag, startPoint x: 1428, startPoint y: 699, endPoint x: 1433, endPoint y: 709, distance: 11.2
click at [1433, 709] on pre at bounding box center [1261, 110] width 540 height 1248
drag, startPoint x: 1433, startPoint y: 709, endPoint x: 1379, endPoint y: 710, distance: 54.0
click at [1379, 710] on pre at bounding box center [1261, 110] width 540 height 1248
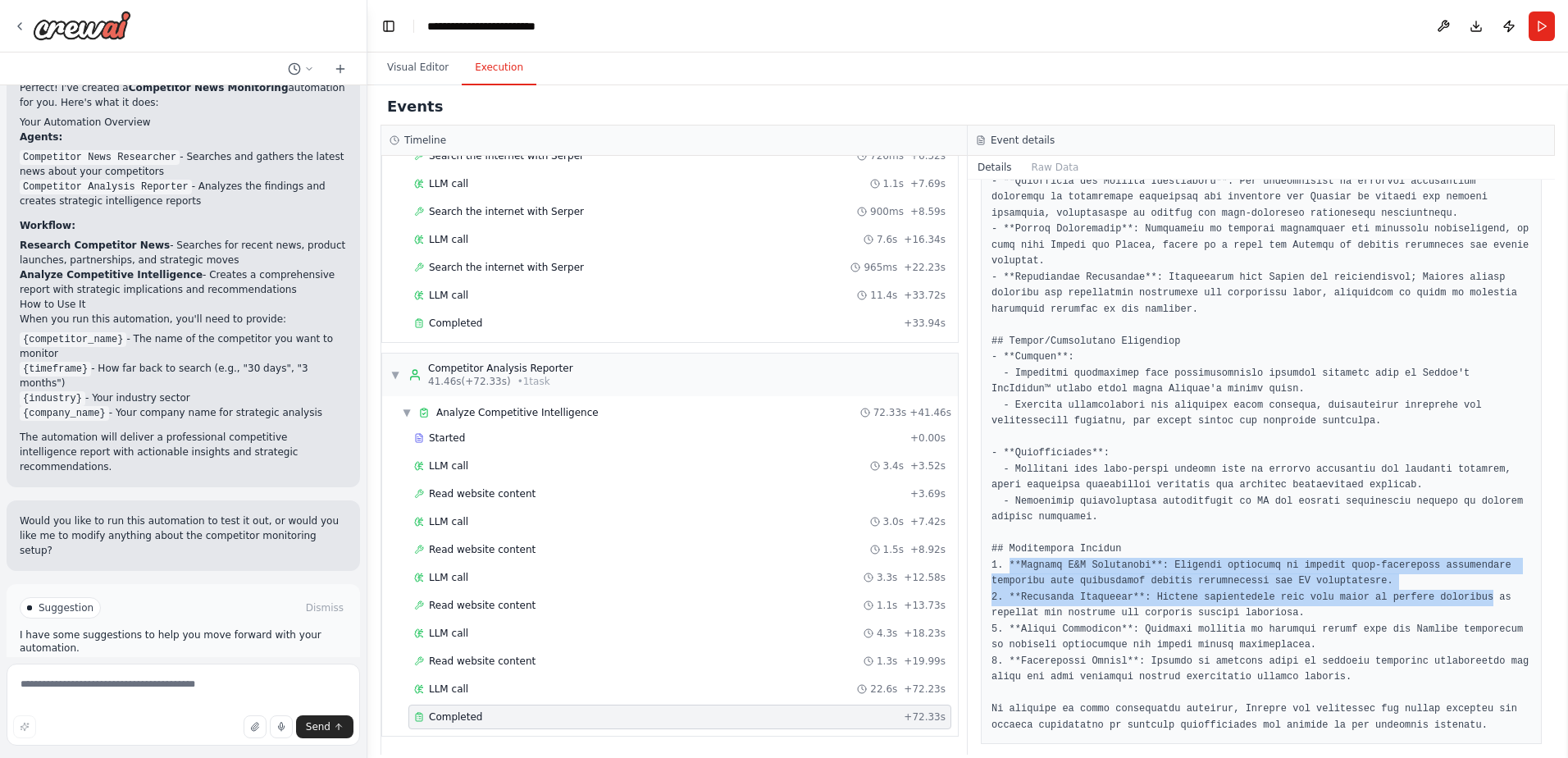
drag, startPoint x: 1017, startPoint y: 544, endPoint x: 1454, endPoint y: 591, distance: 439.5
click at [1454, 591] on pre at bounding box center [1261, 110] width 540 height 1248
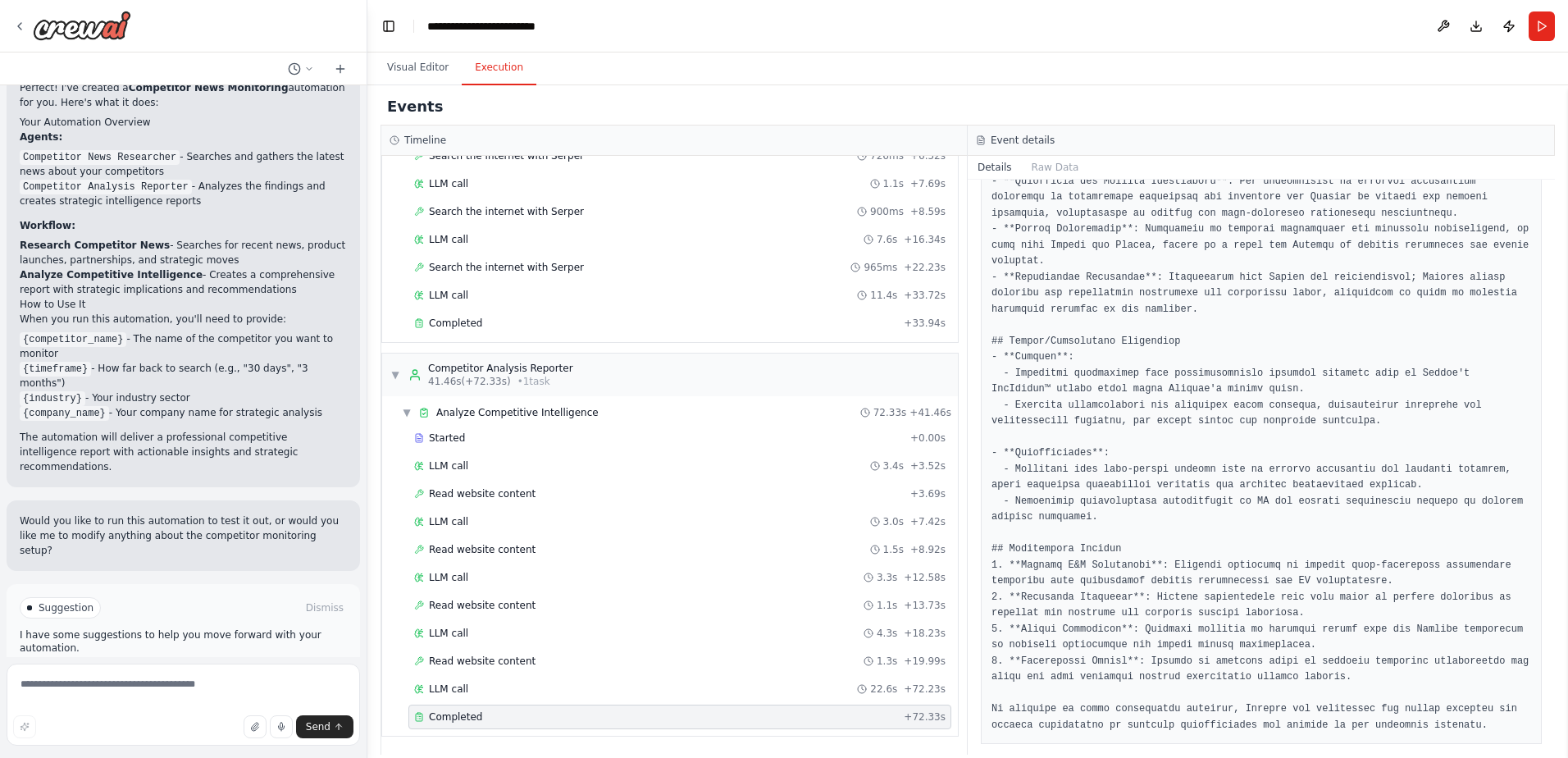
drag, startPoint x: 1454, startPoint y: 591, endPoint x: 1425, endPoint y: 613, distance: 36.4
click at [1425, 613] on pre at bounding box center [1261, 110] width 540 height 1248
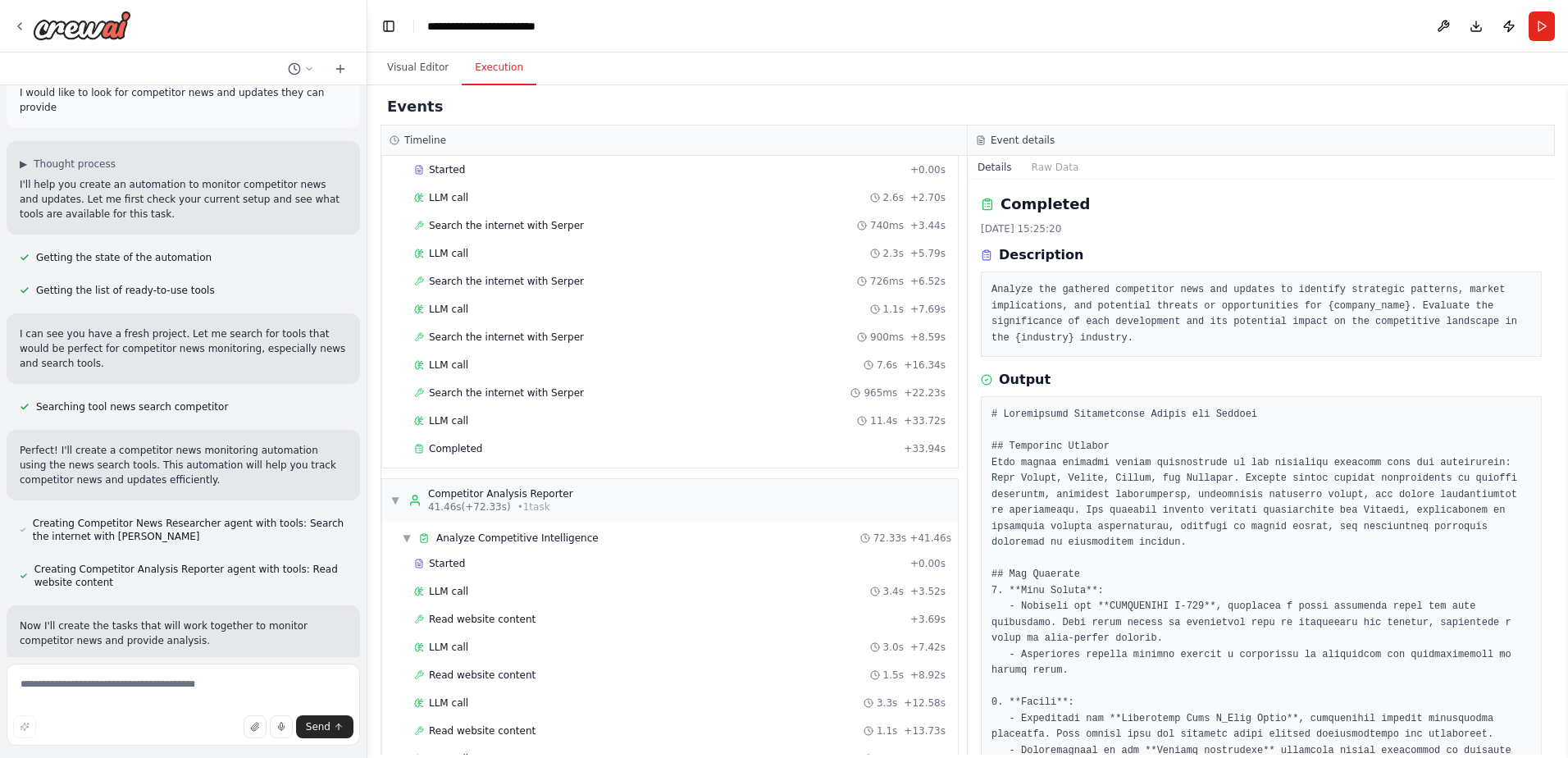
scroll to position [0, 0]
